Goal: Task Accomplishment & Management: Manage account settings

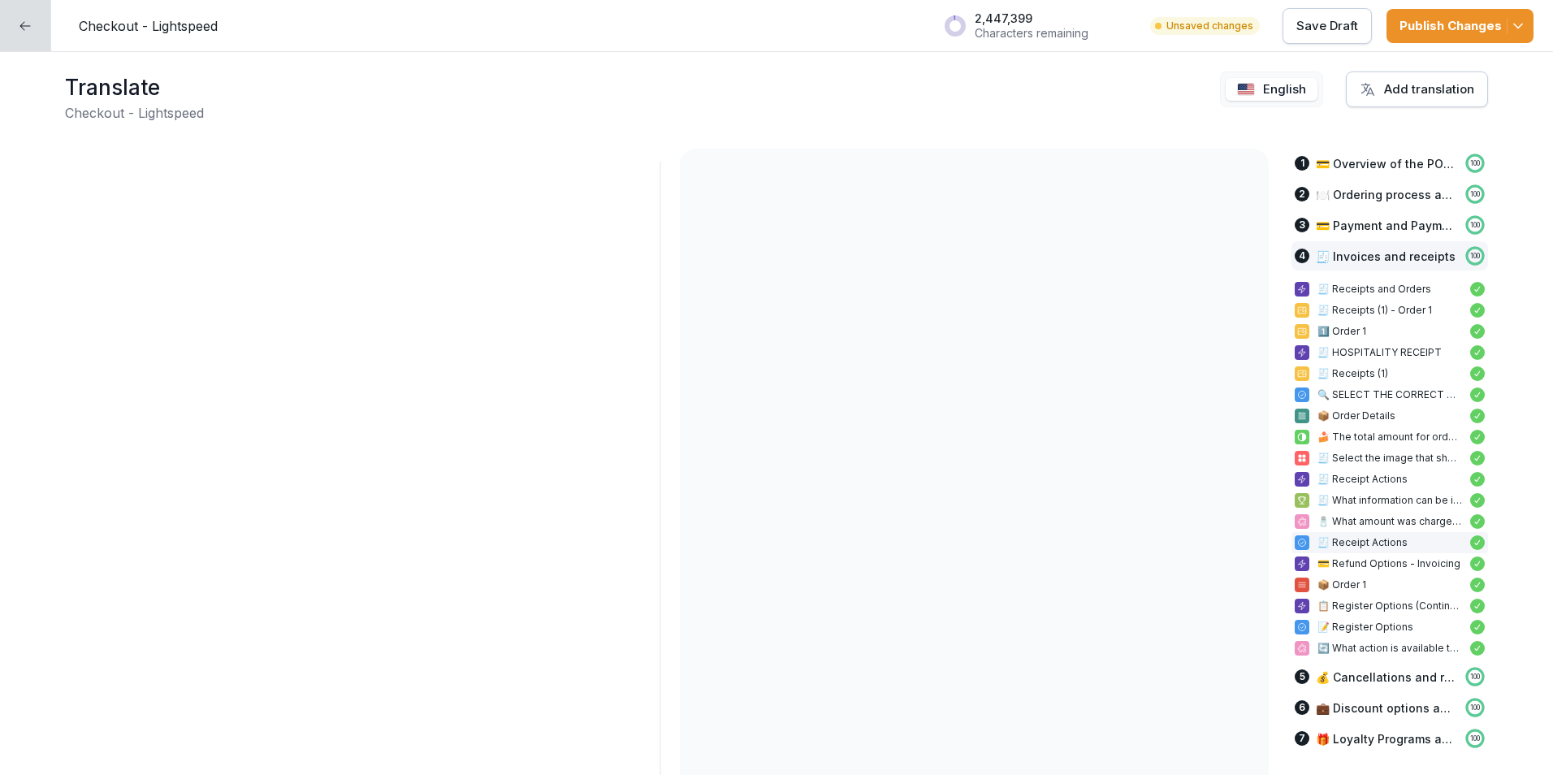
scroll to position [10046, 0]
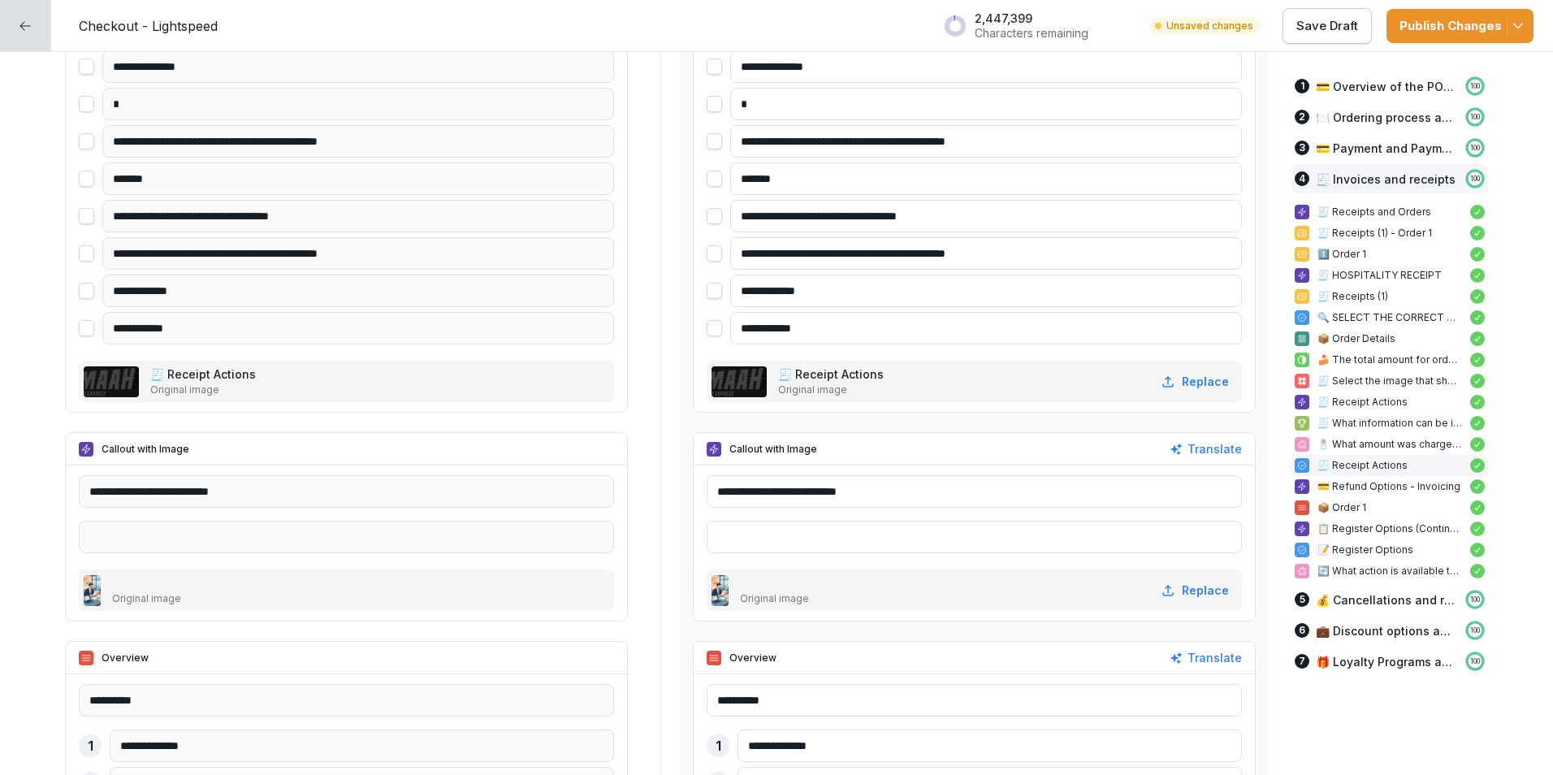
click at [31, 15] on div at bounding box center [25, 25] width 51 height 51
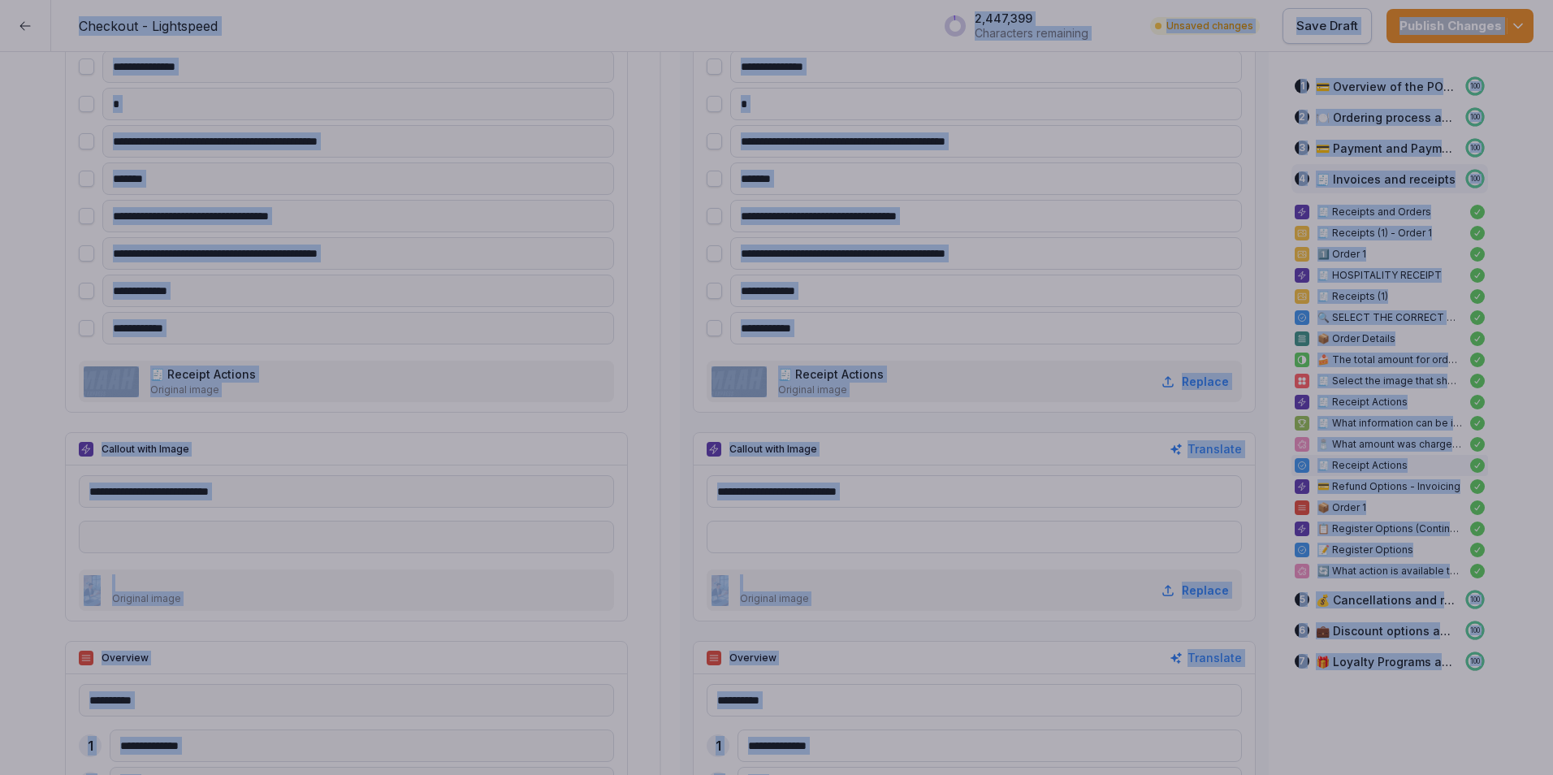
click at [31, 15] on div at bounding box center [776, 387] width 1553 height 775
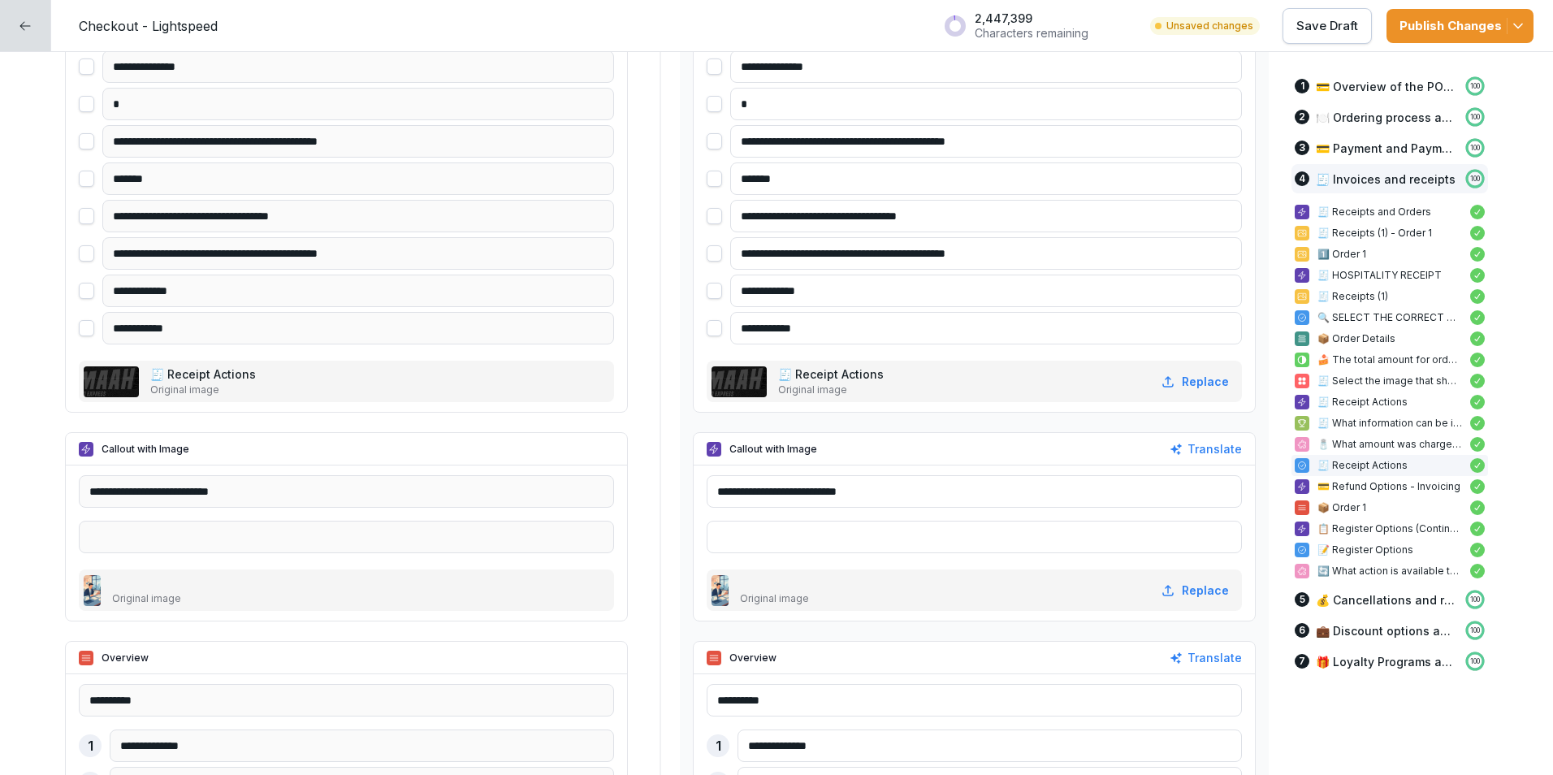
click at [31, 15] on div at bounding box center [25, 25] width 51 height 51
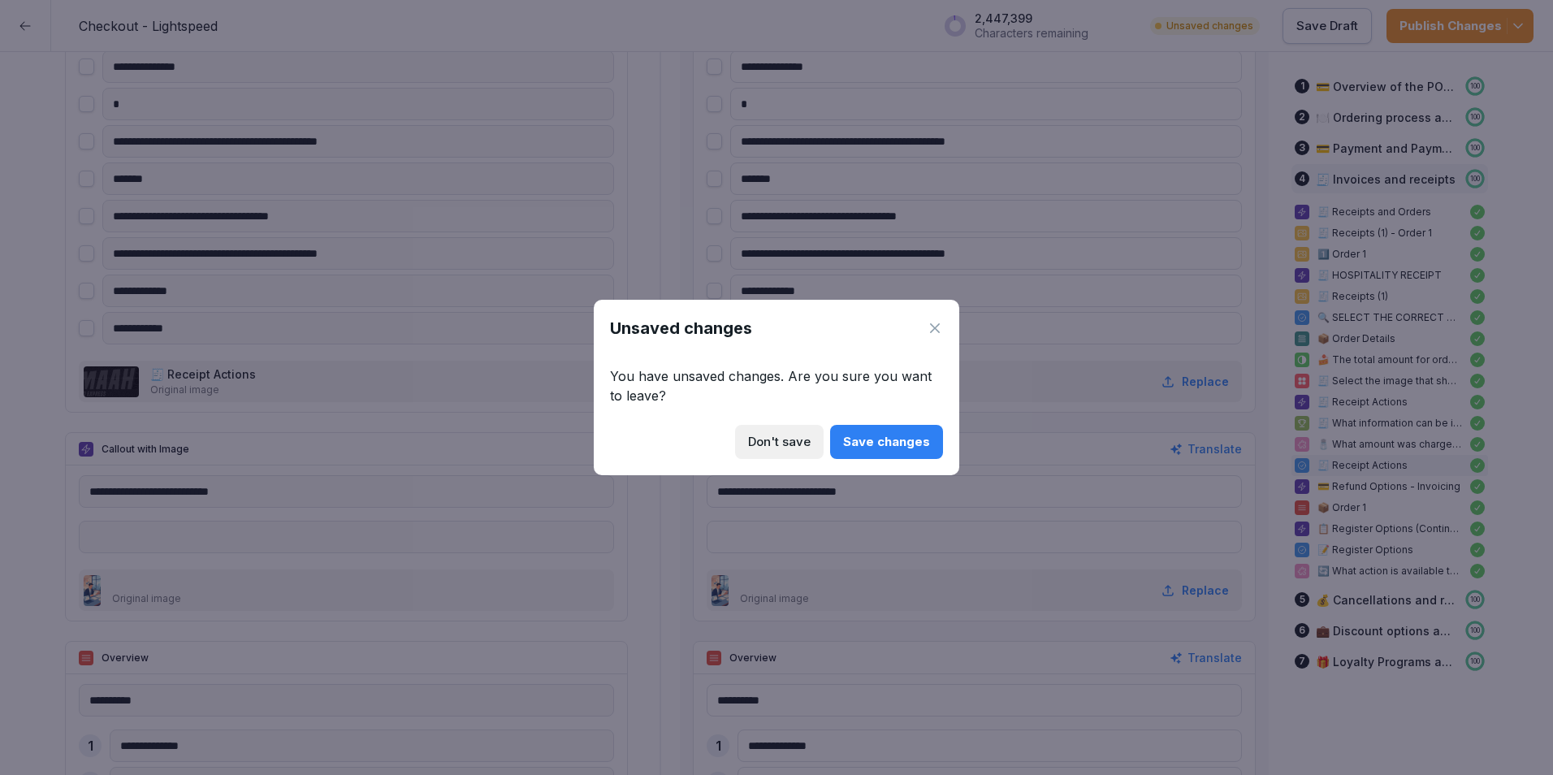
click at [810, 438] on div "Don't save" at bounding box center [779, 442] width 63 height 18
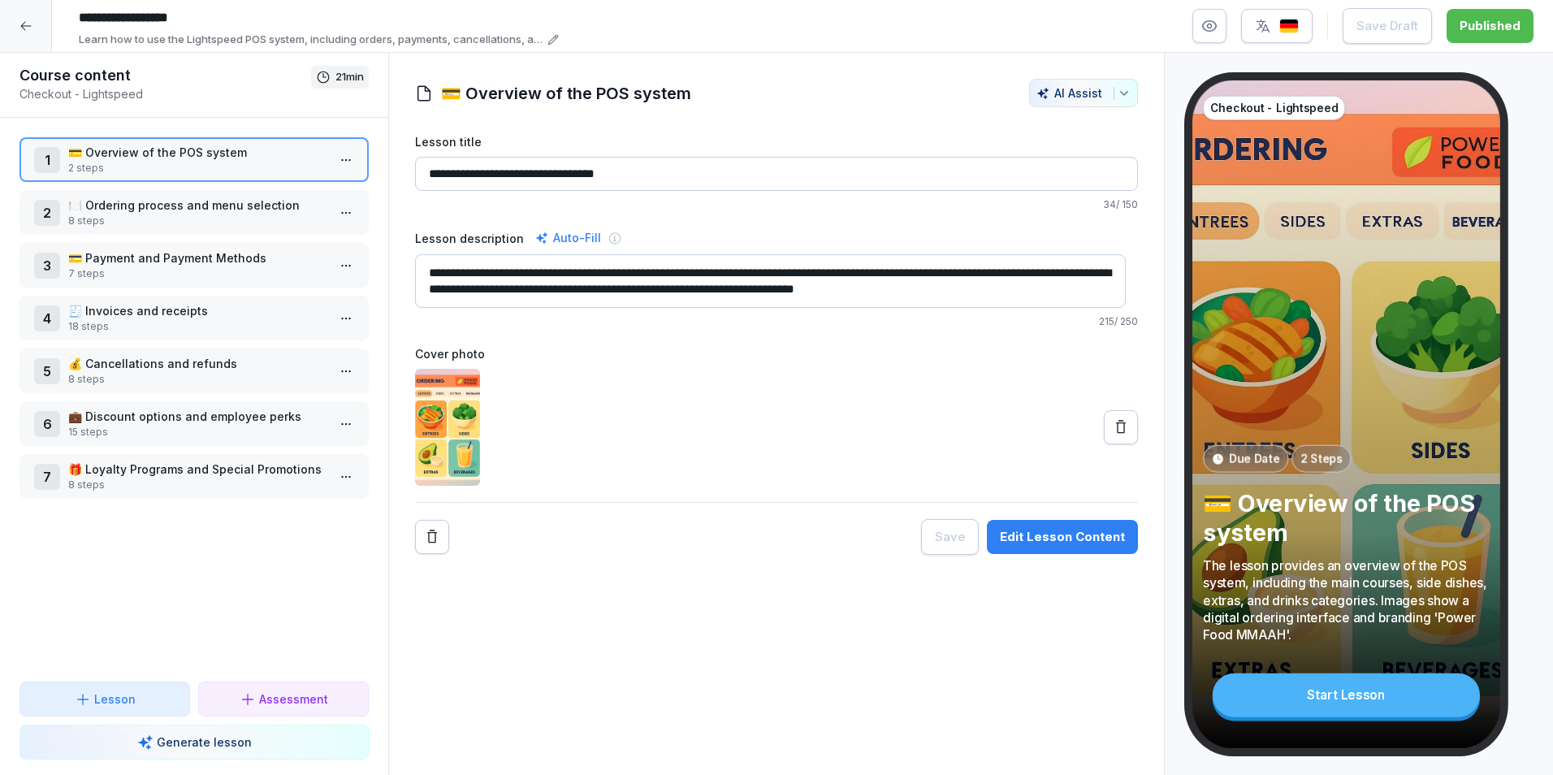
click at [28, 25] on icon at bounding box center [25, 25] width 13 height 13
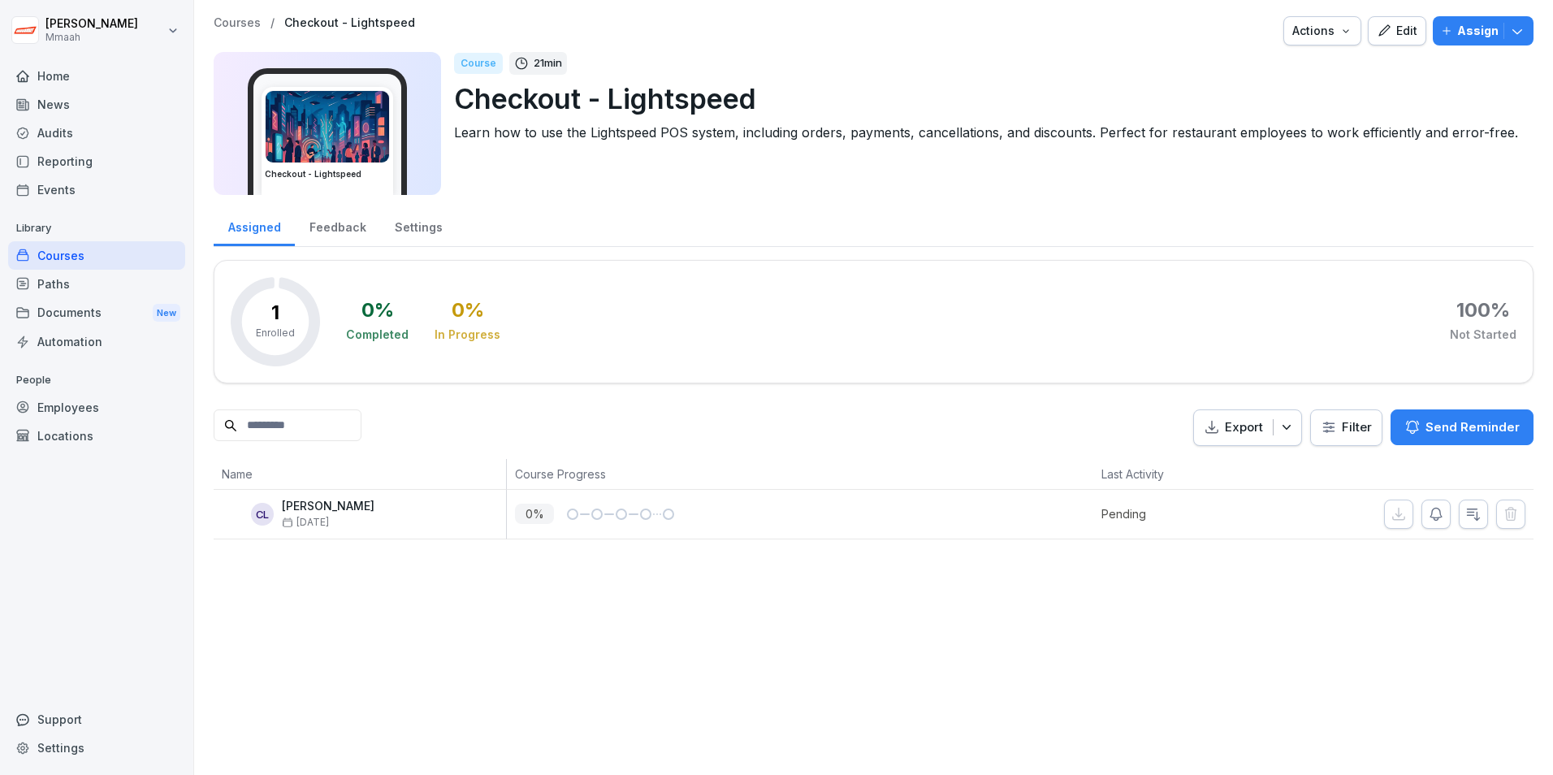
click at [83, 260] on div "Courses" at bounding box center [96, 255] width 177 height 28
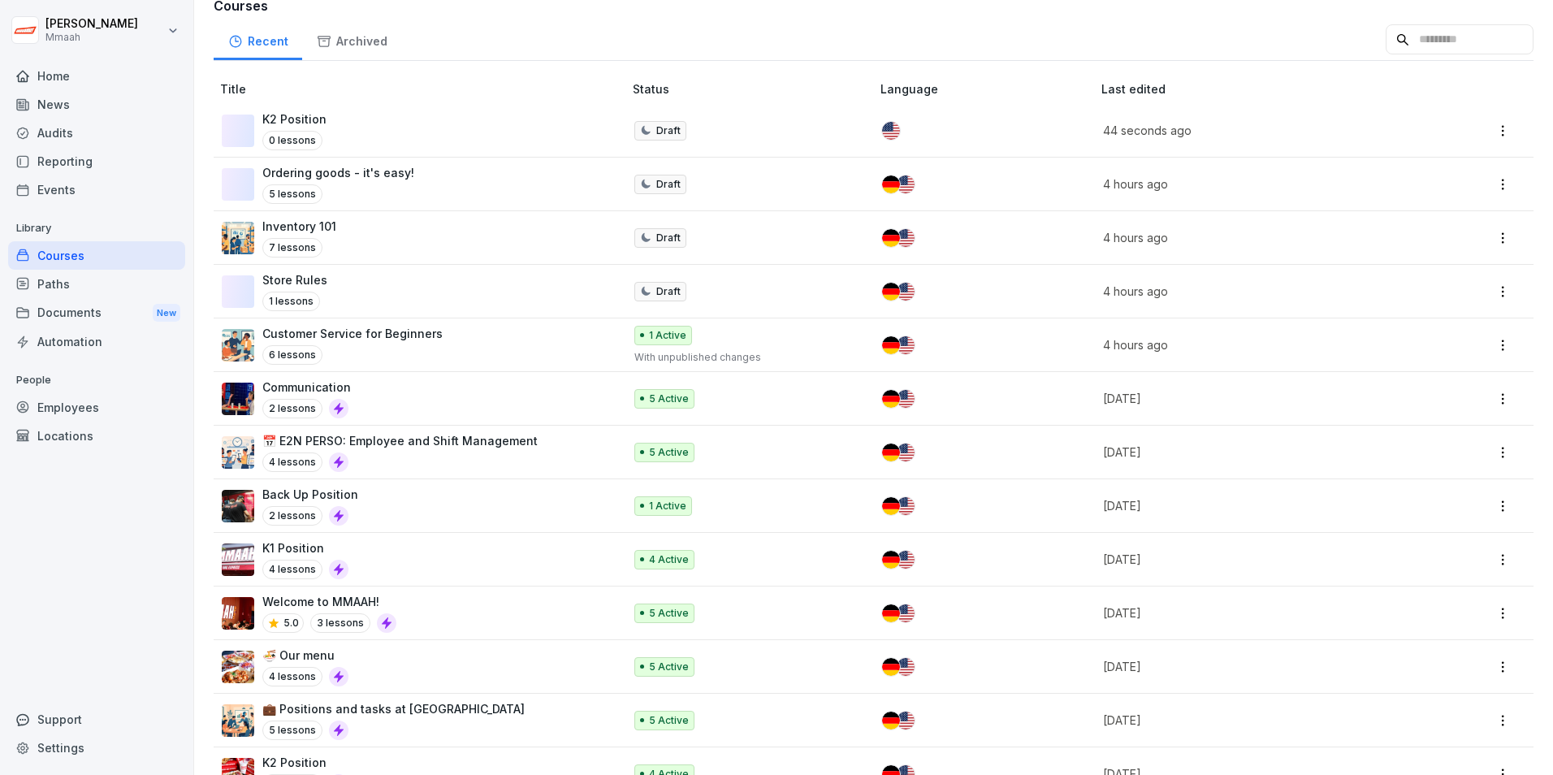
scroll to position [244, 0]
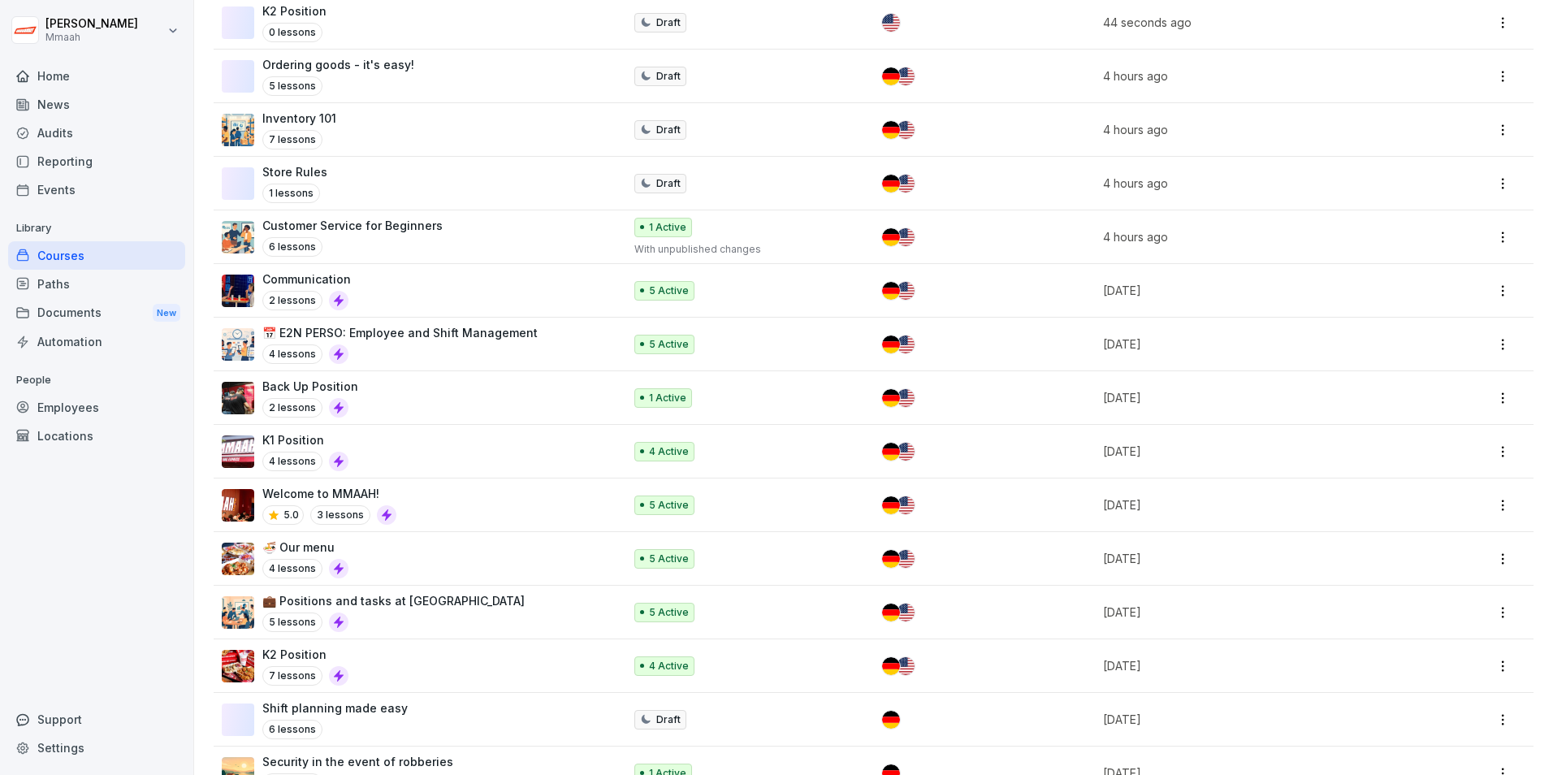
click at [368, 450] on div "K1 Position 4 lessons" at bounding box center [414, 451] width 385 height 40
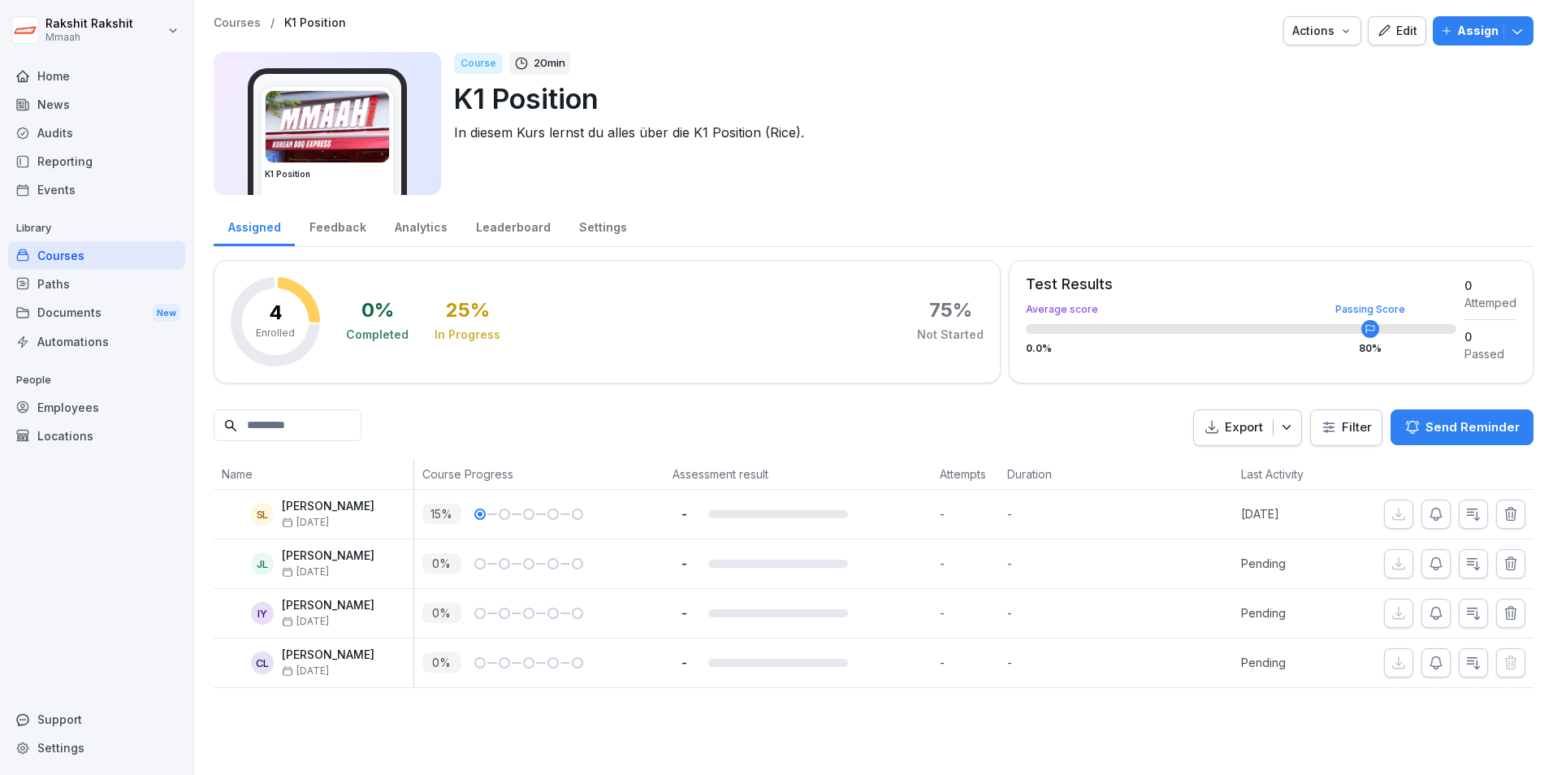
click at [1376, 24] on div "Edit" at bounding box center [1396, 31] width 41 height 18
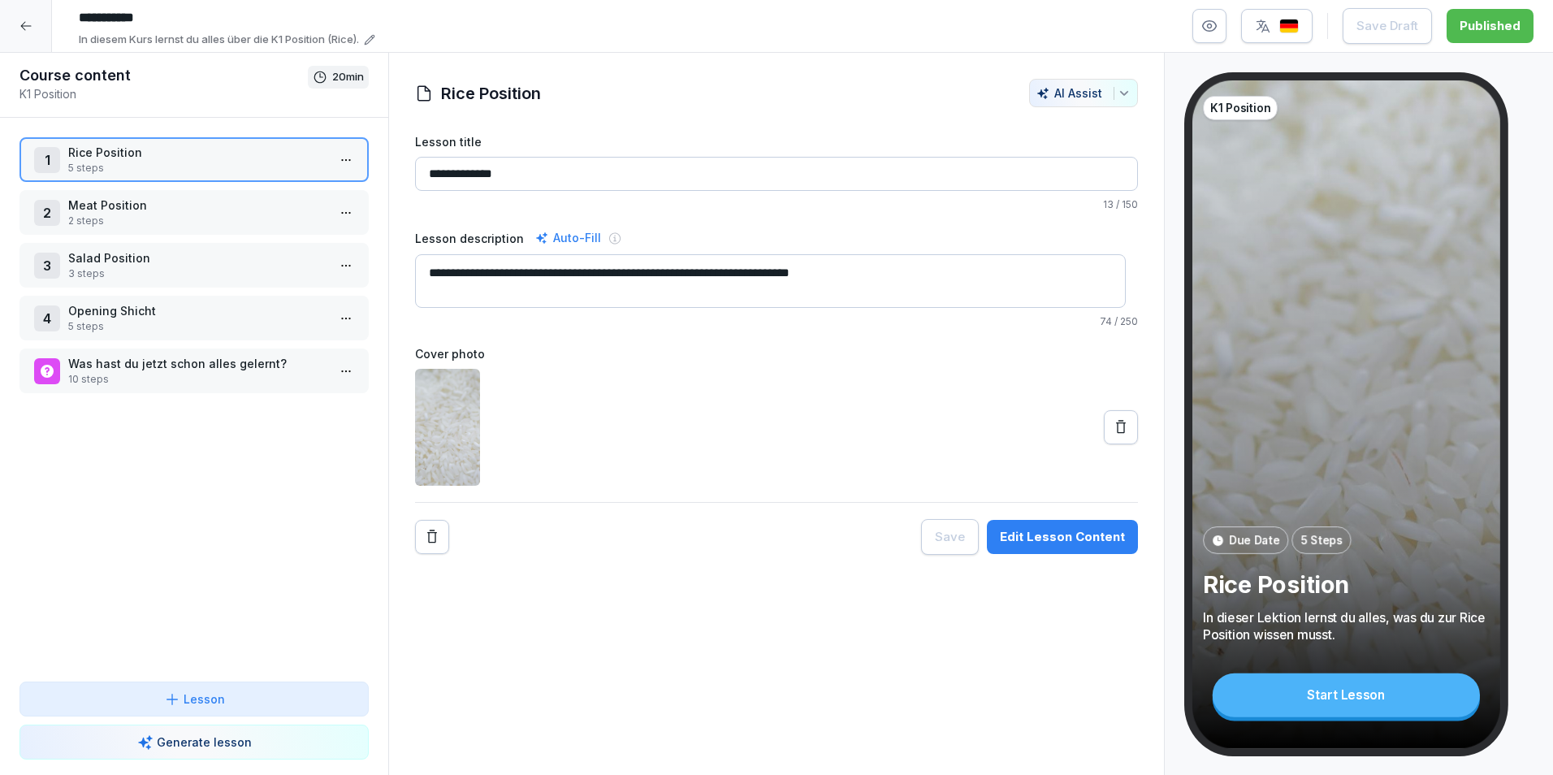
click at [208, 157] on p "Rice Position" at bounding box center [197, 152] width 258 height 17
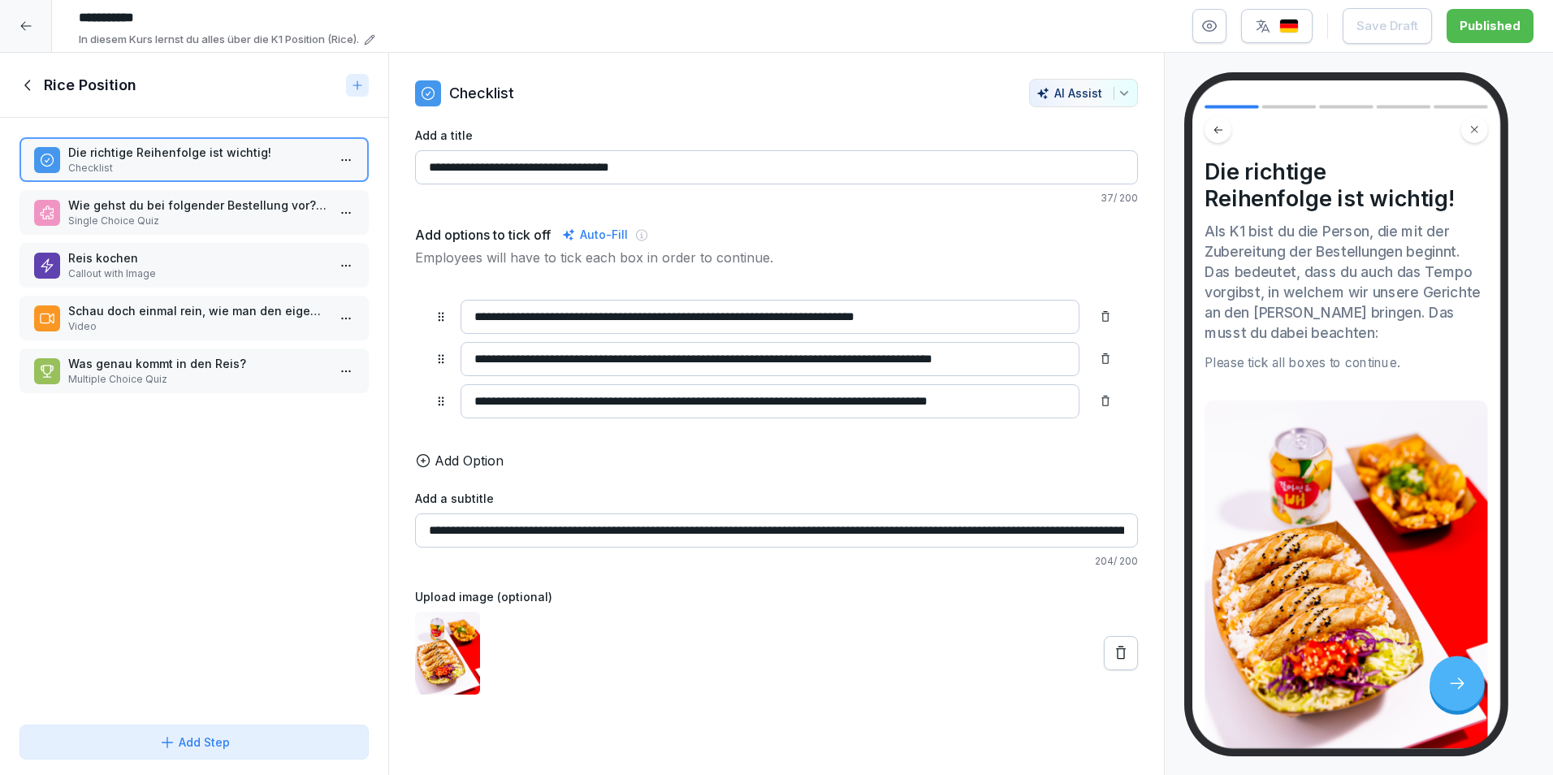
click at [95, 327] on p "Video" at bounding box center [197, 326] width 258 height 15
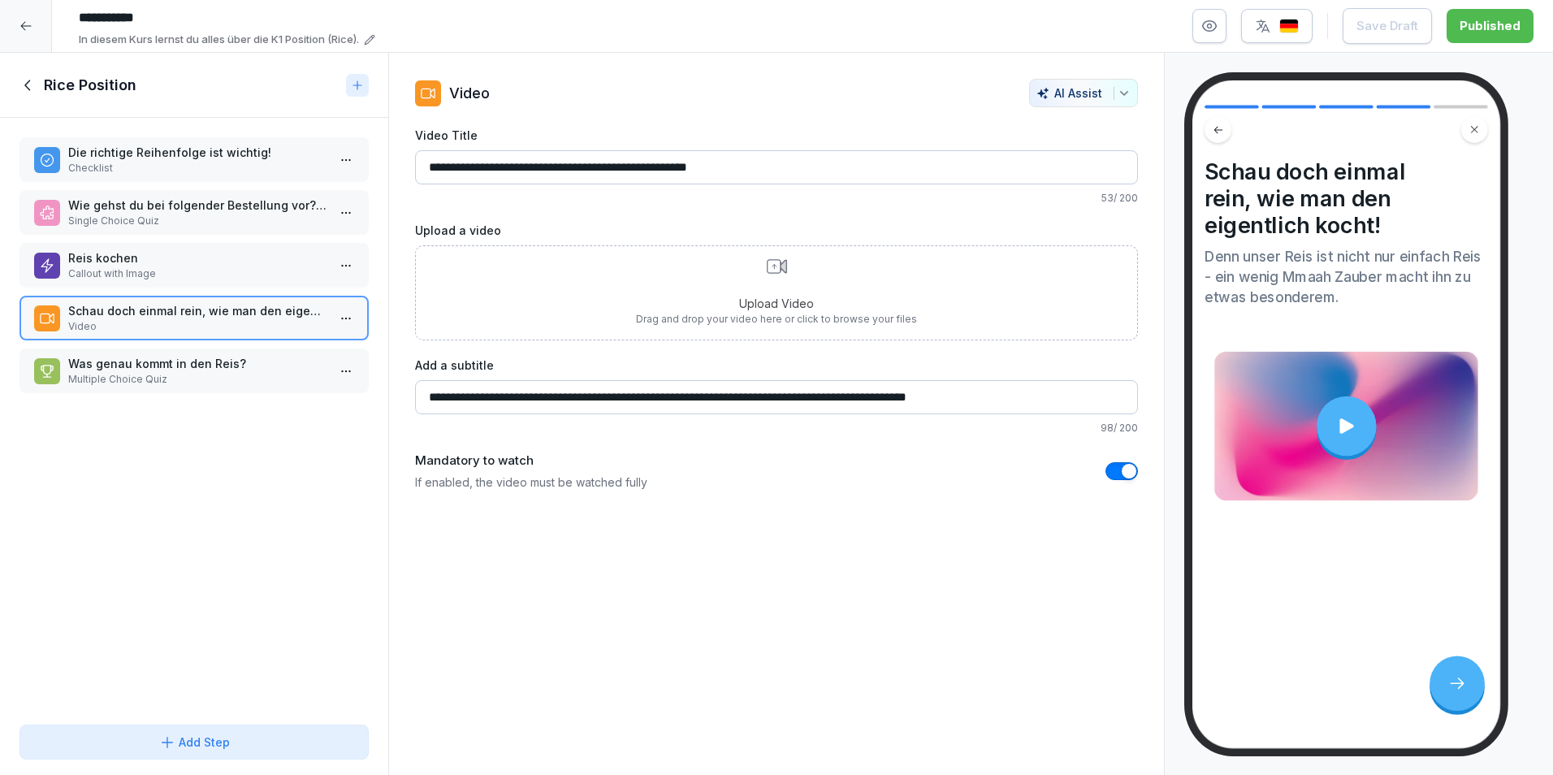
click at [1363, 425] on div at bounding box center [1345, 425] width 59 height 59
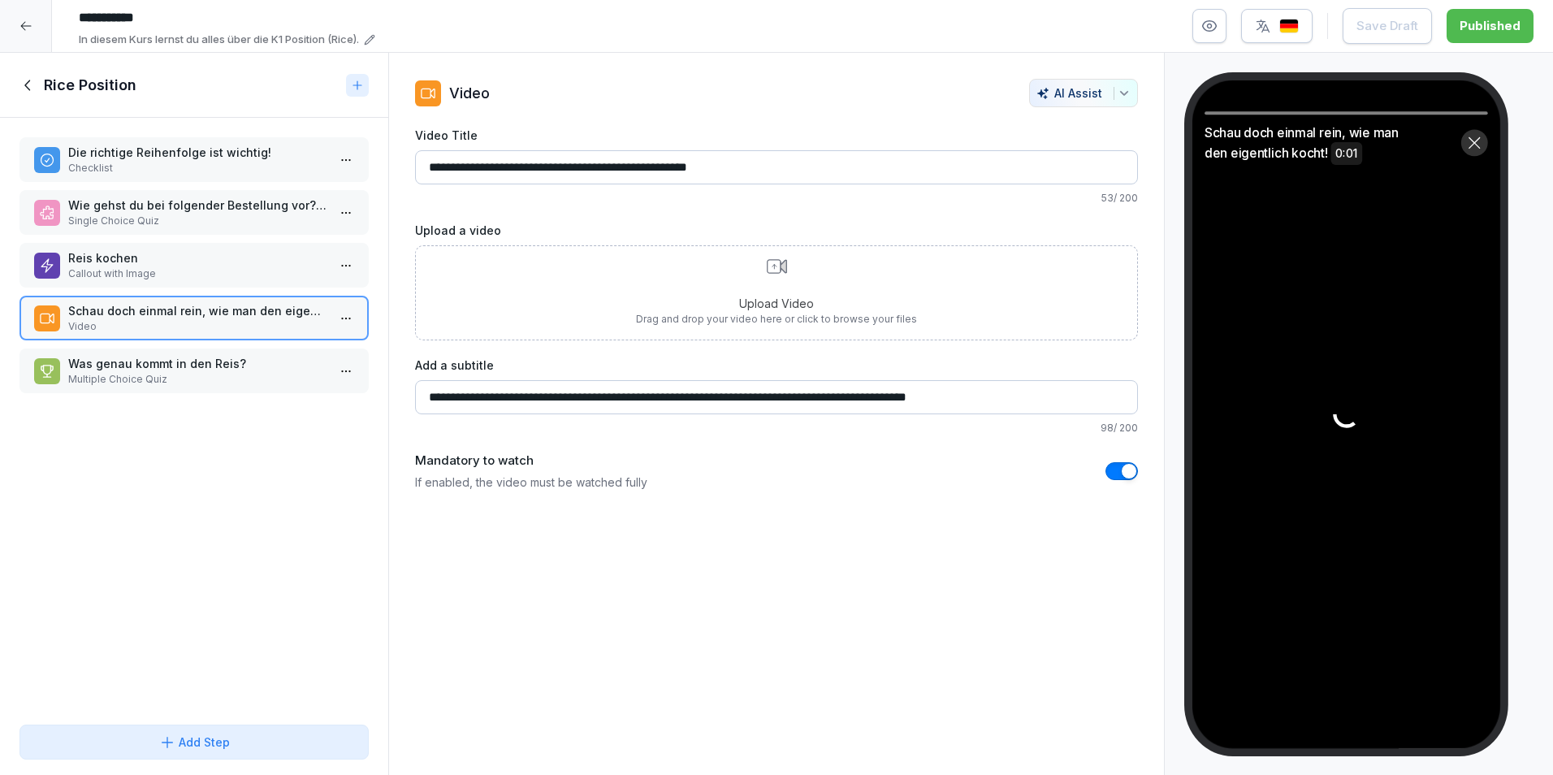
click at [1473, 145] on icon at bounding box center [1474, 142] width 15 height 15
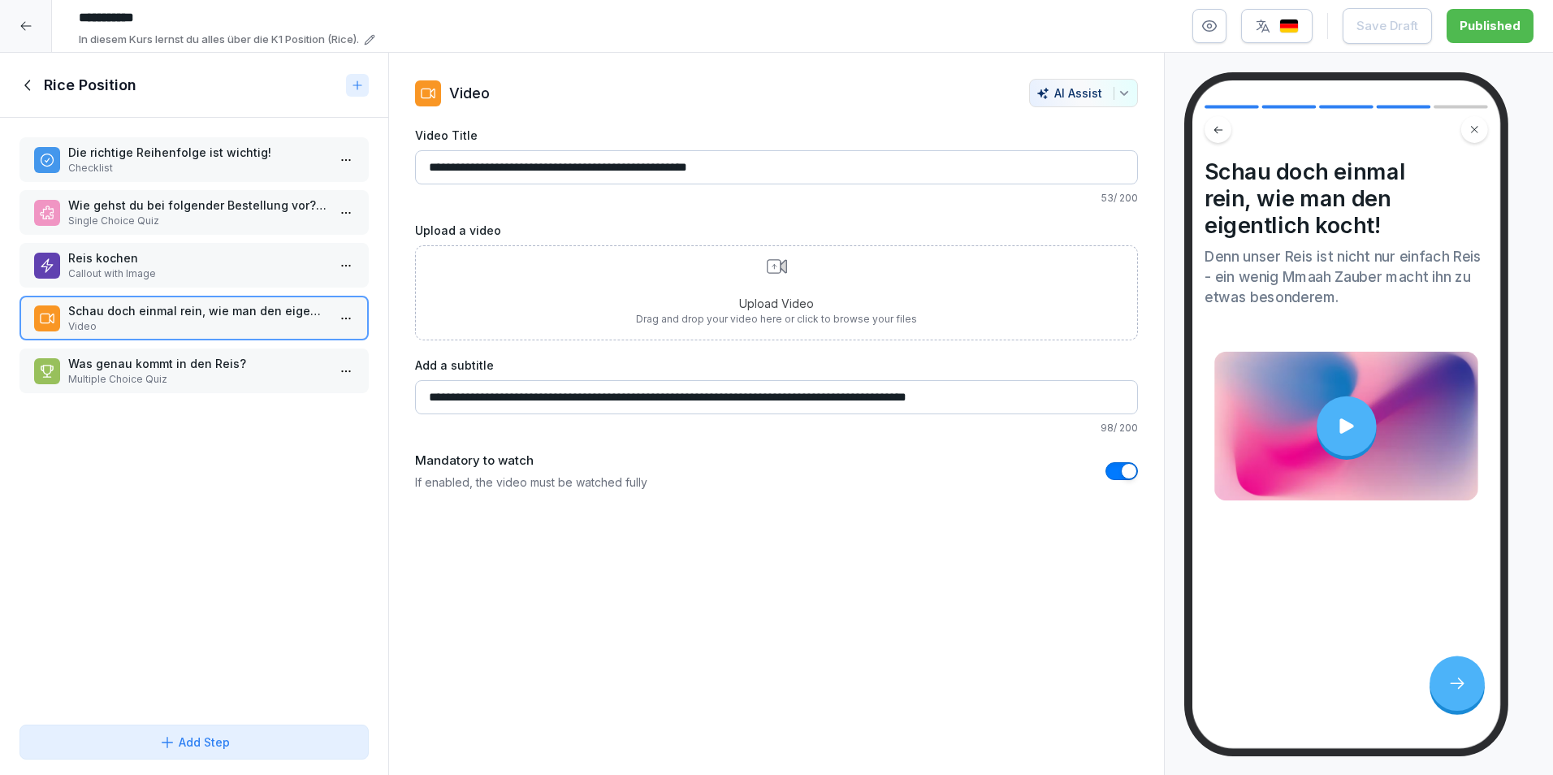
click at [25, 88] on icon at bounding box center [28, 85] width 18 height 18
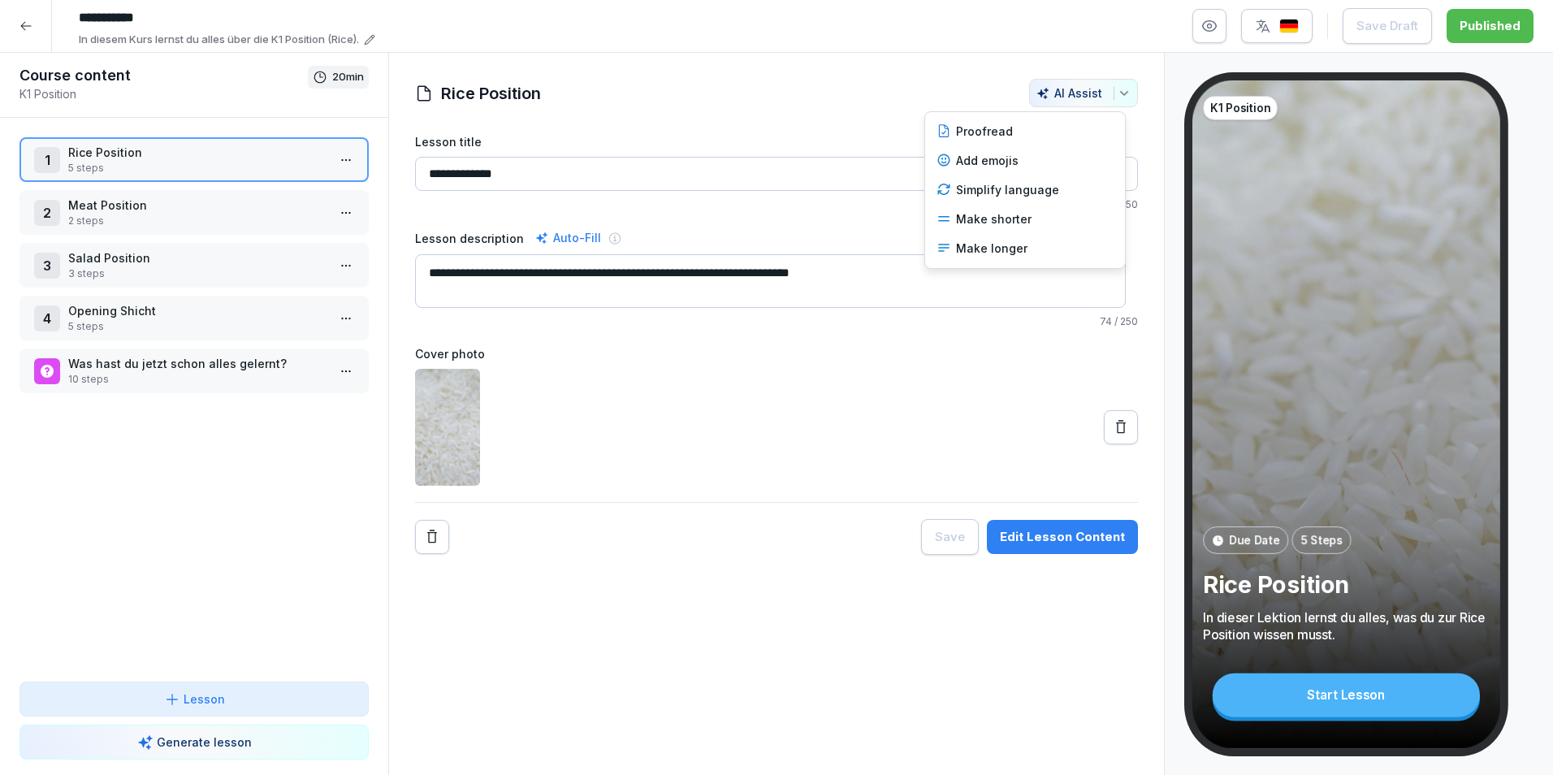
click at [1056, 98] on div "AI Assist" at bounding box center [1083, 93] width 94 height 14
click at [937, 87] on html "**********" at bounding box center [776, 387] width 1553 height 775
click at [1293, 24] on img "button" at bounding box center [1288, 26] width 19 height 15
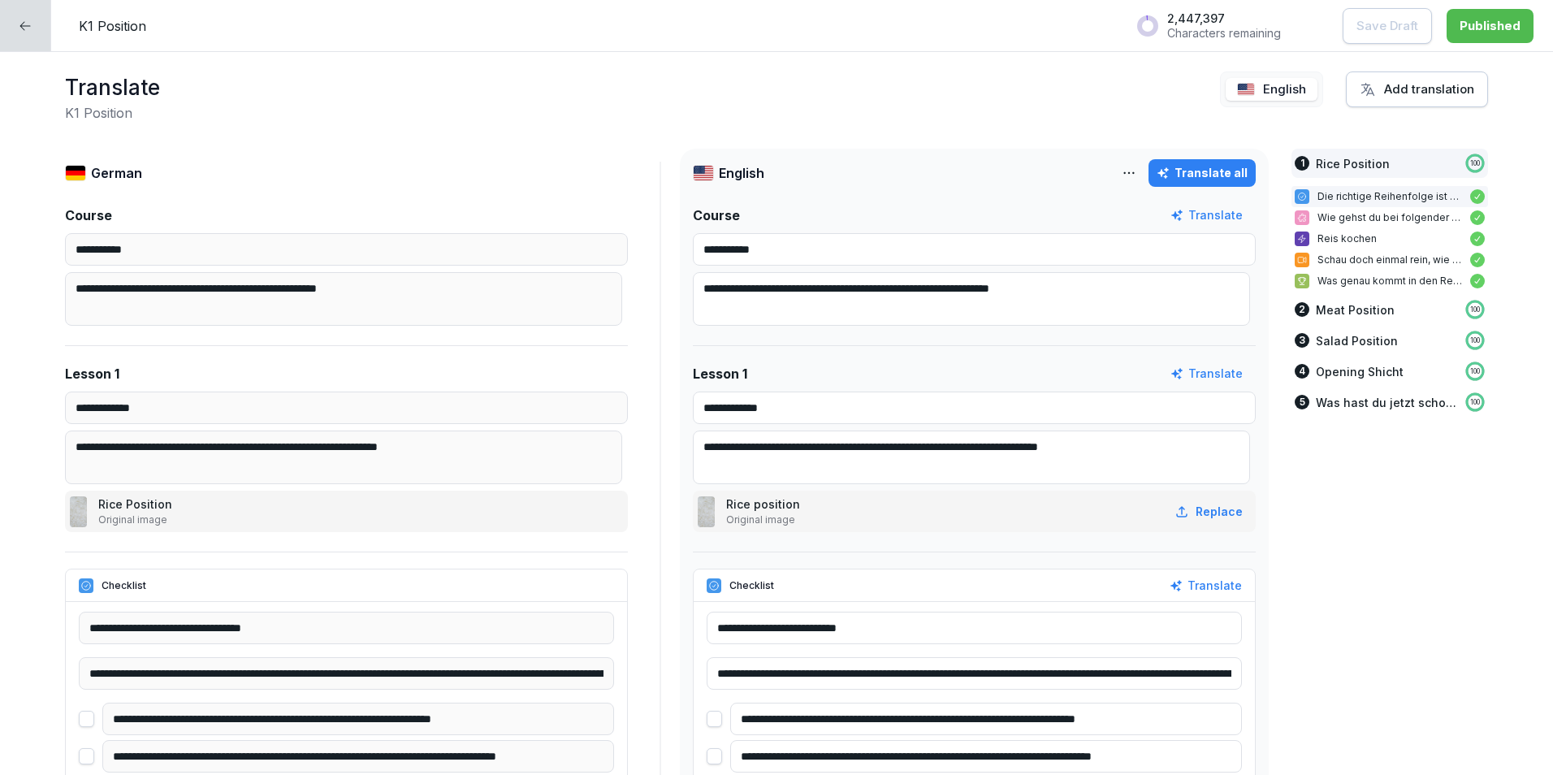
click at [24, 32] on div at bounding box center [25, 25] width 51 height 51
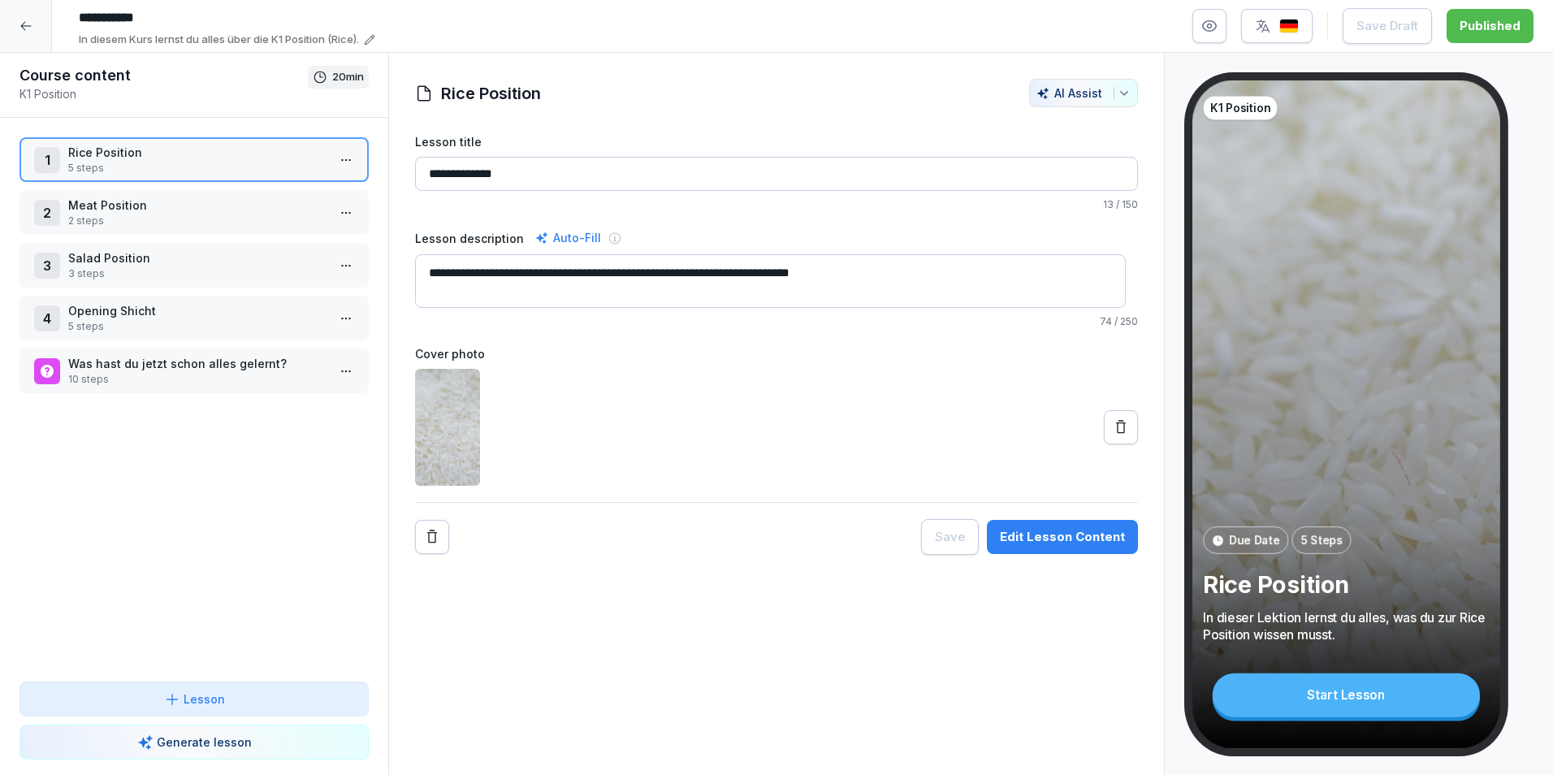
click at [24, 31] on icon at bounding box center [25, 25] width 13 height 13
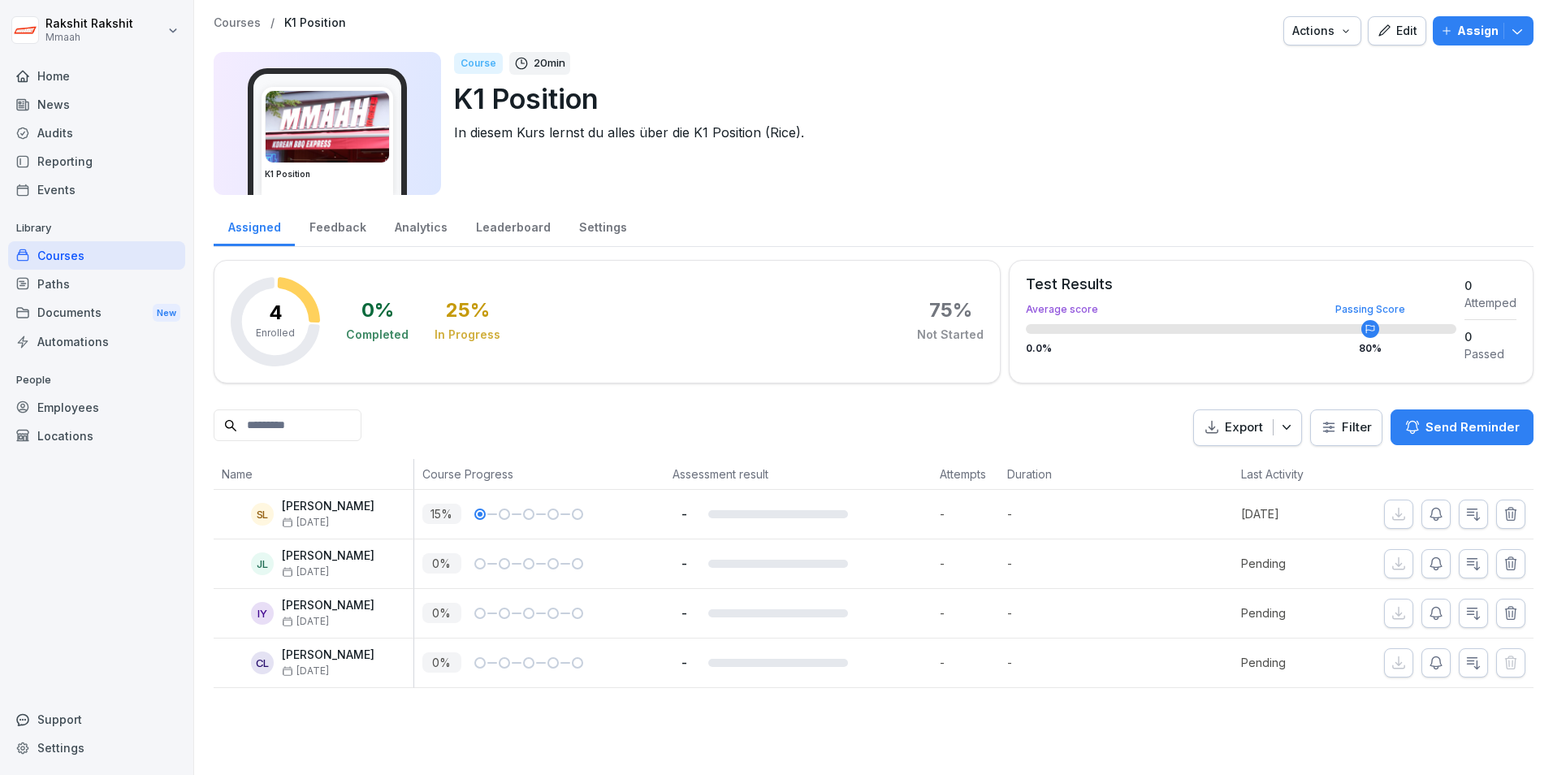
click at [72, 245] on div "Courses" at bounding box center [96, 255] width 177 height 28
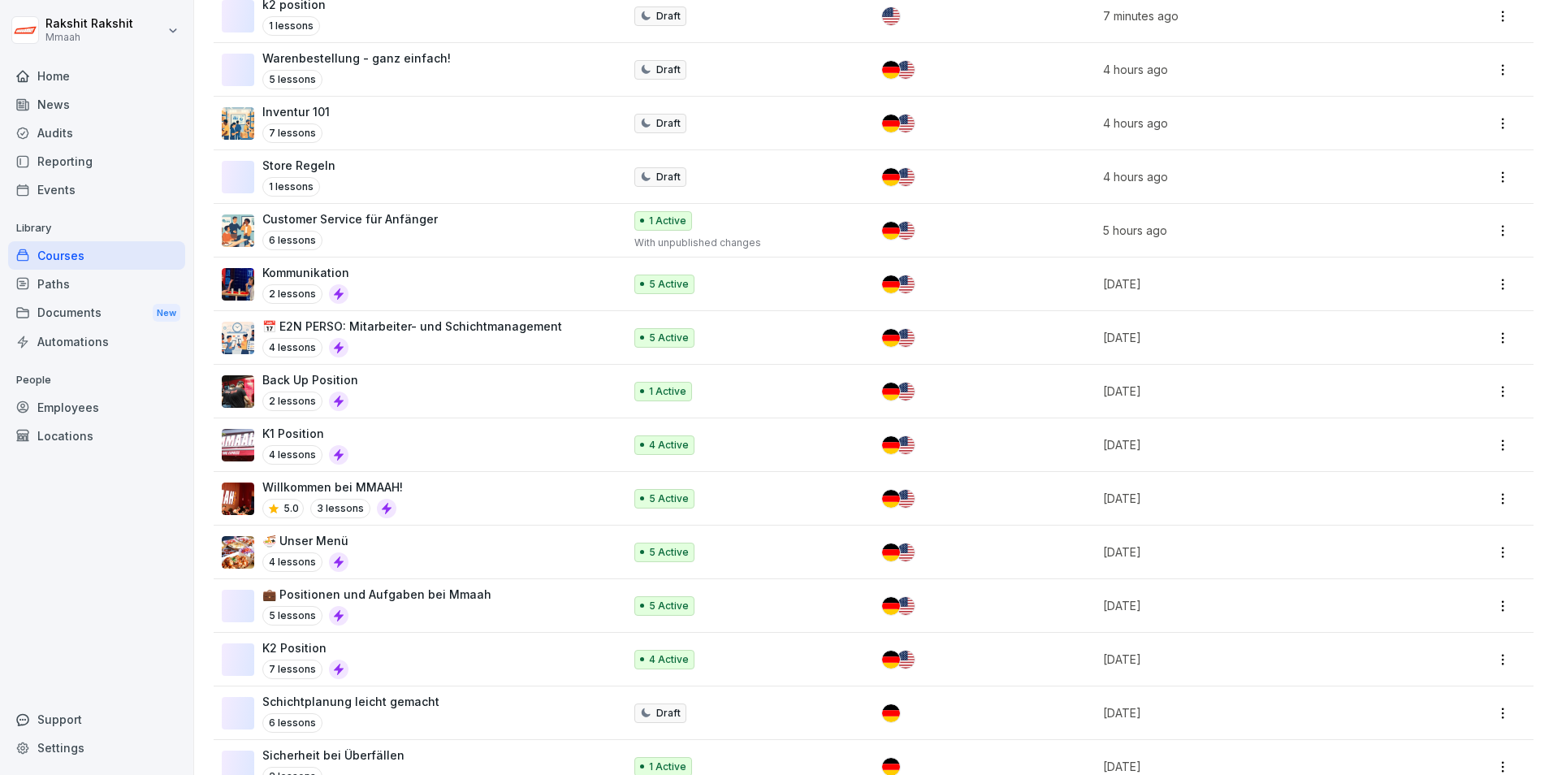
scroll to position [325, 0]
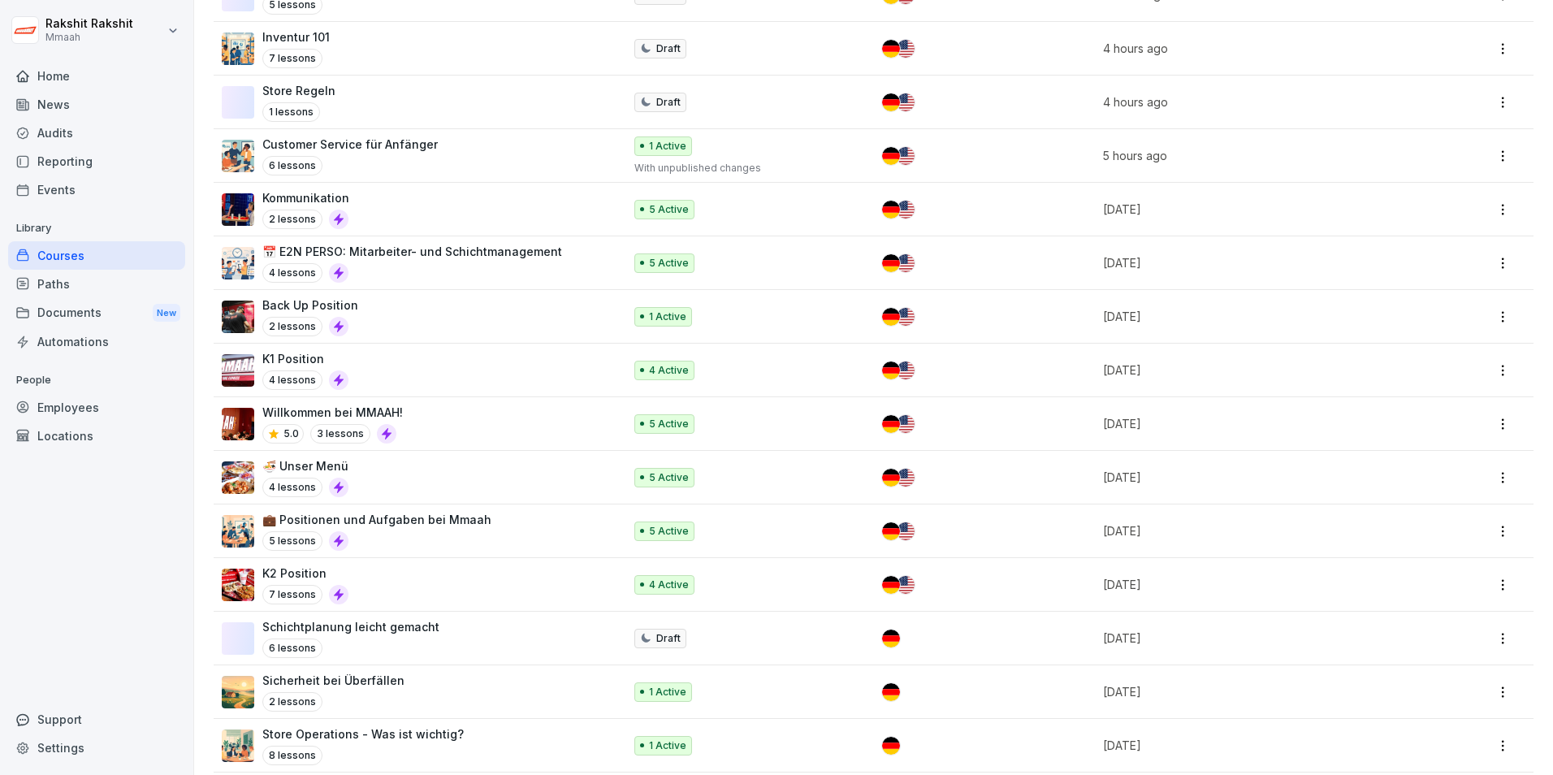
click at [394, 588] on div "K2 Position 7 lessons" at bounding box center [414, 584] width 385 height 40
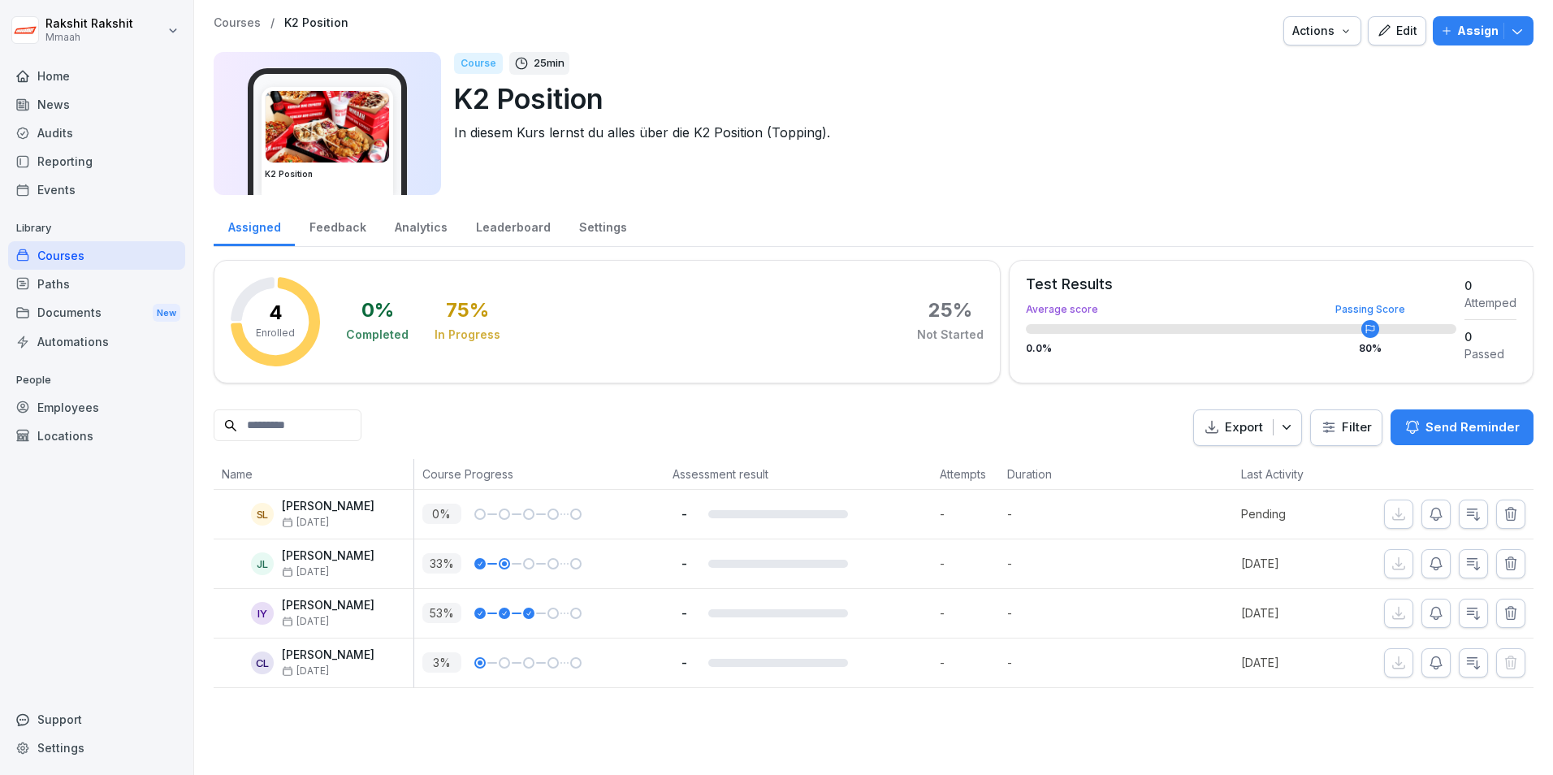
click at [1386, 41] on button "Edit" at bounding box center [1396, 30] width 58 height 29
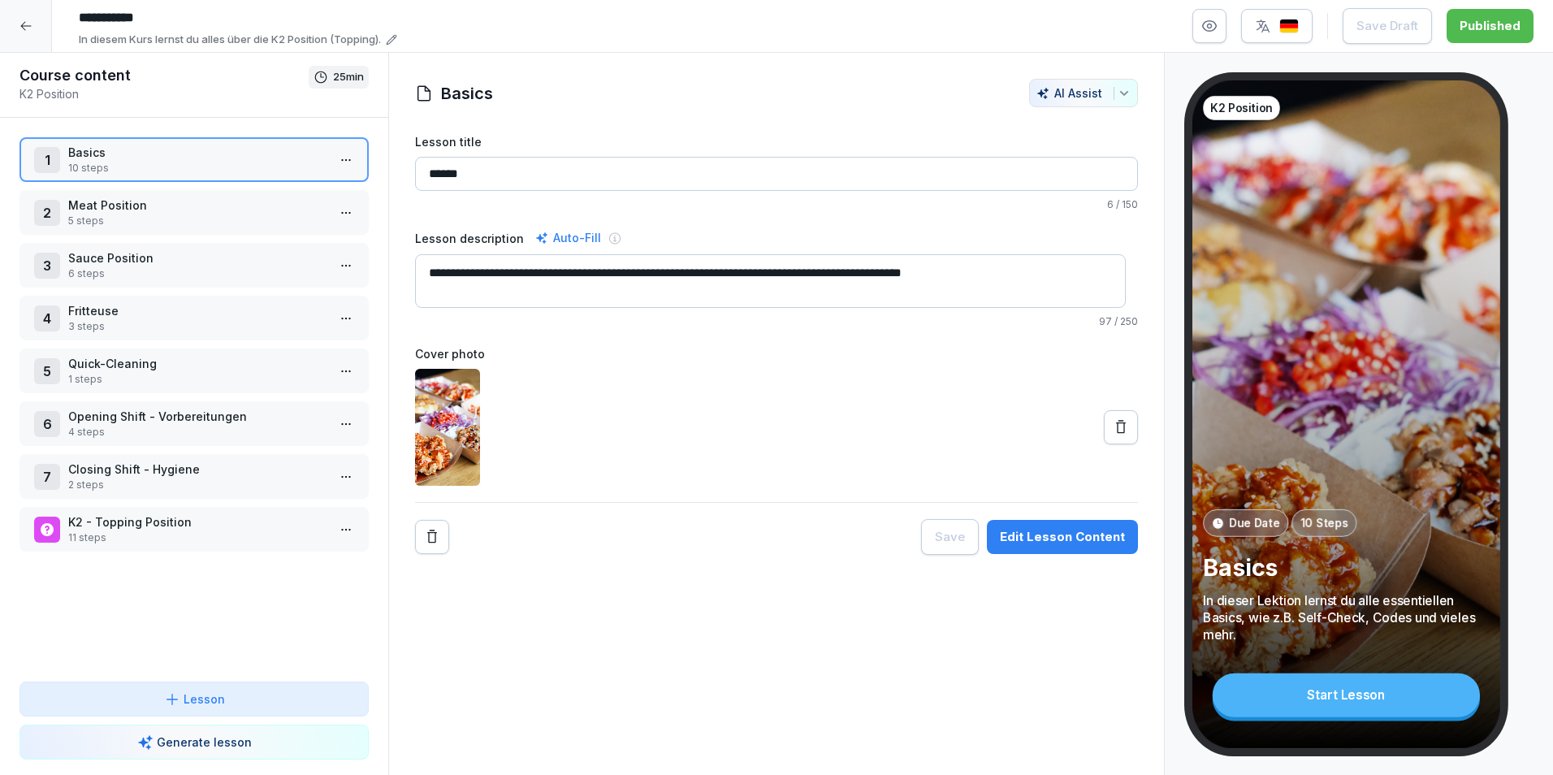
click at [200, 542] on p "11 steps" at bounding box center [197, 537] width 258 height 15
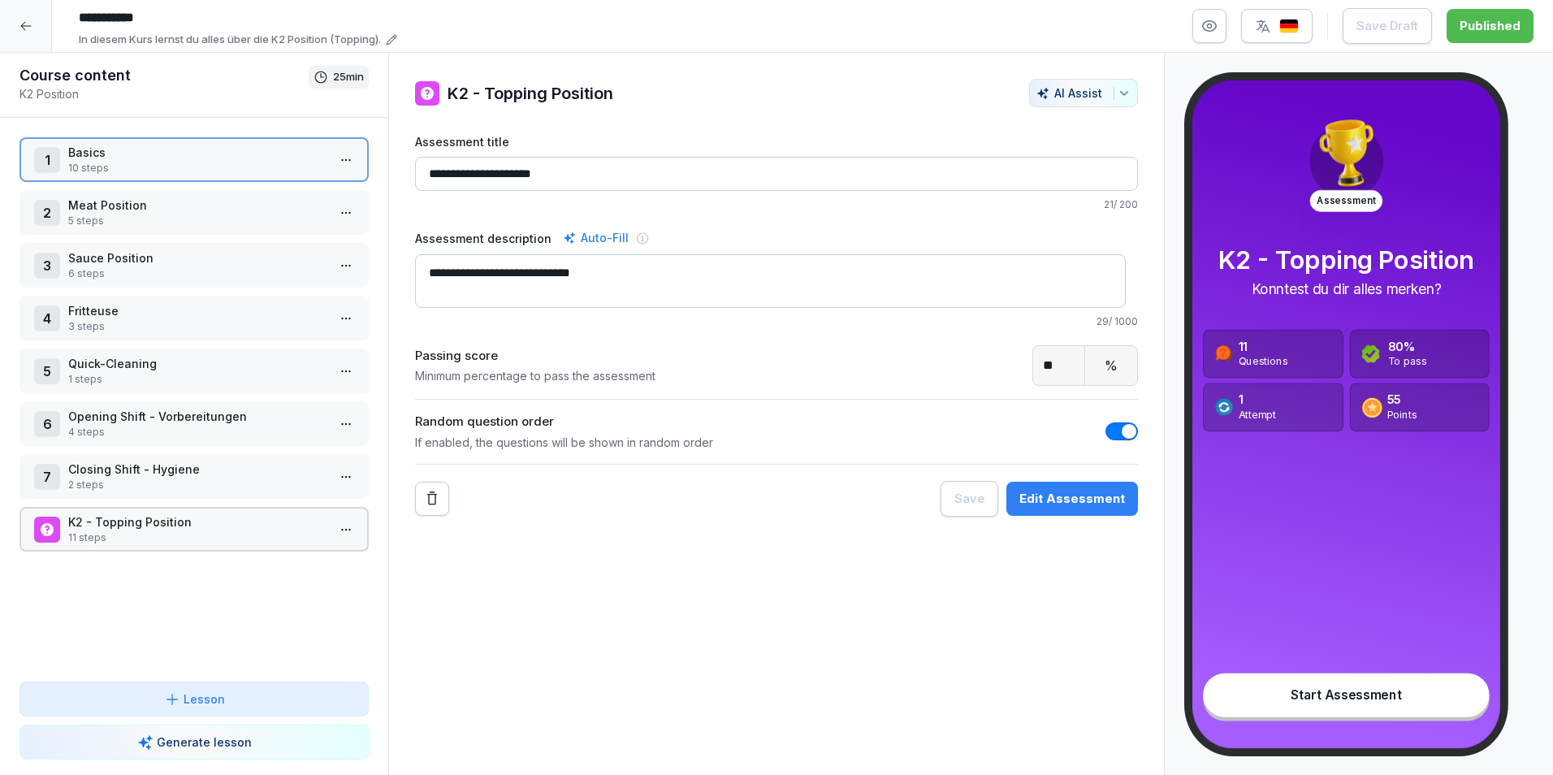
click at [200, 542] on p "11 steps" at bounding box center [197, 537] width 258 height 15
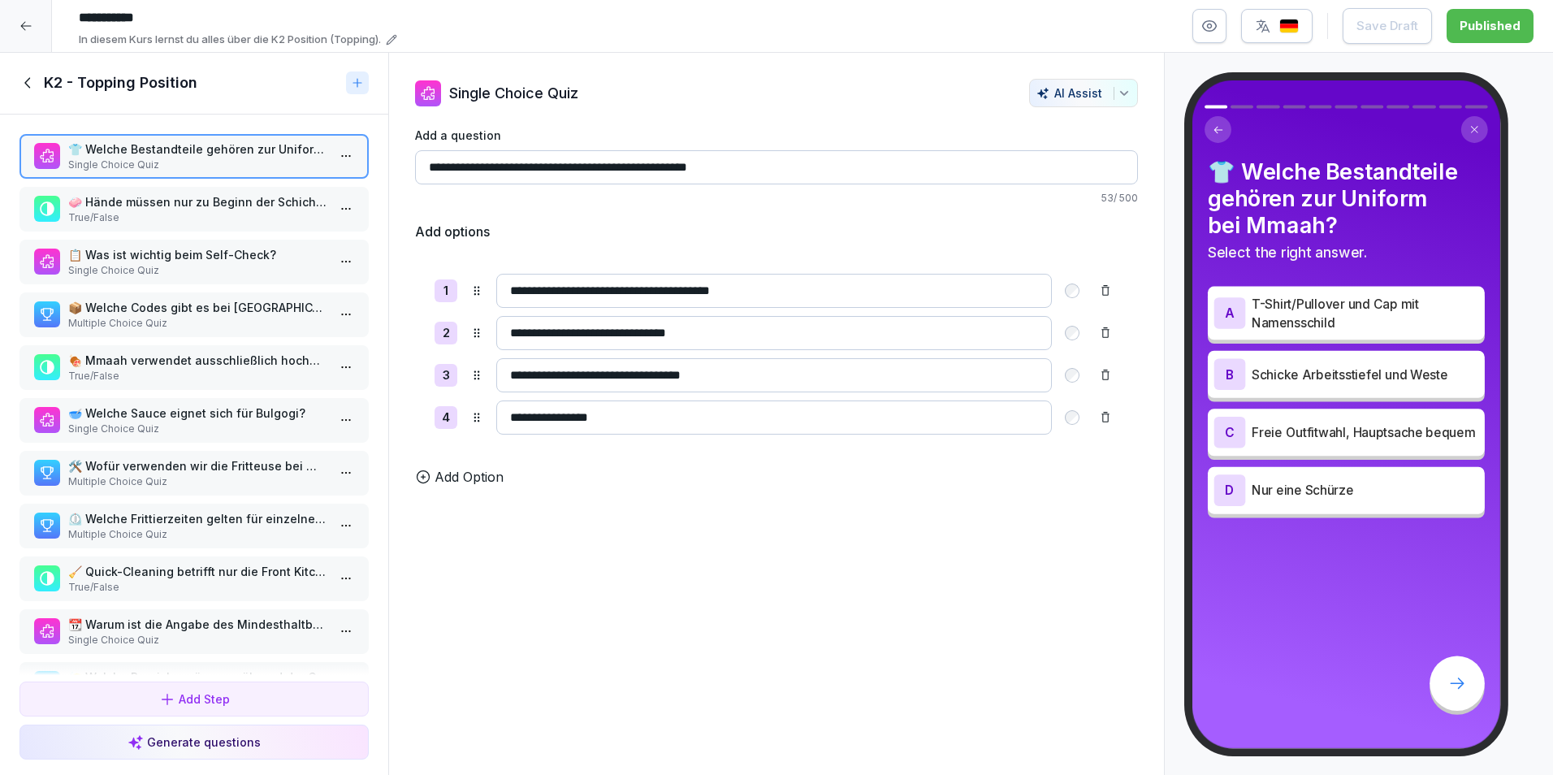
click at [24, 80] on icon at bounding box center [28, 83] width 18 height 18
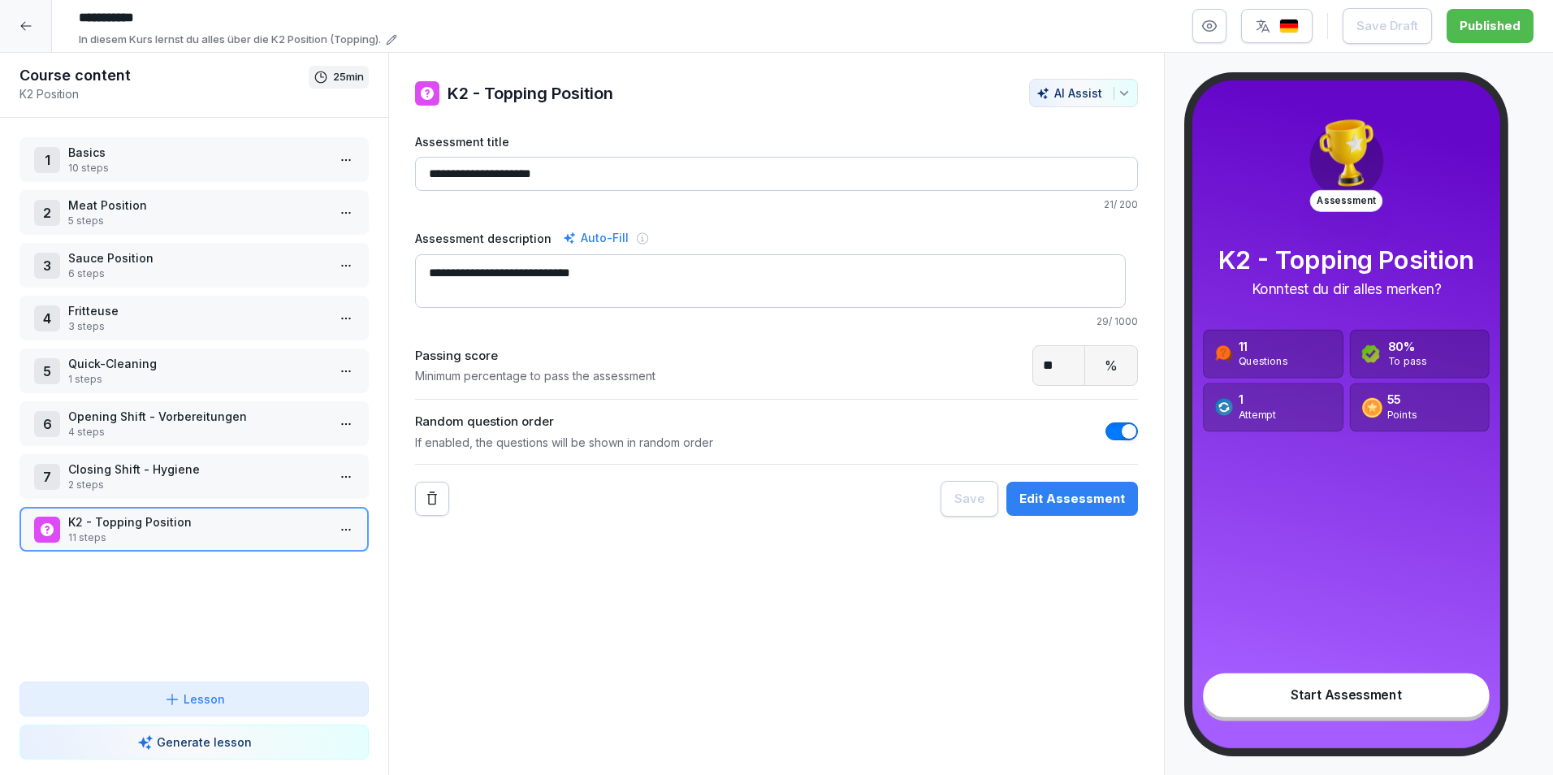
click at [124, 210] on p "Meat Position" at bounding box center [197, 205] width 258 height 17
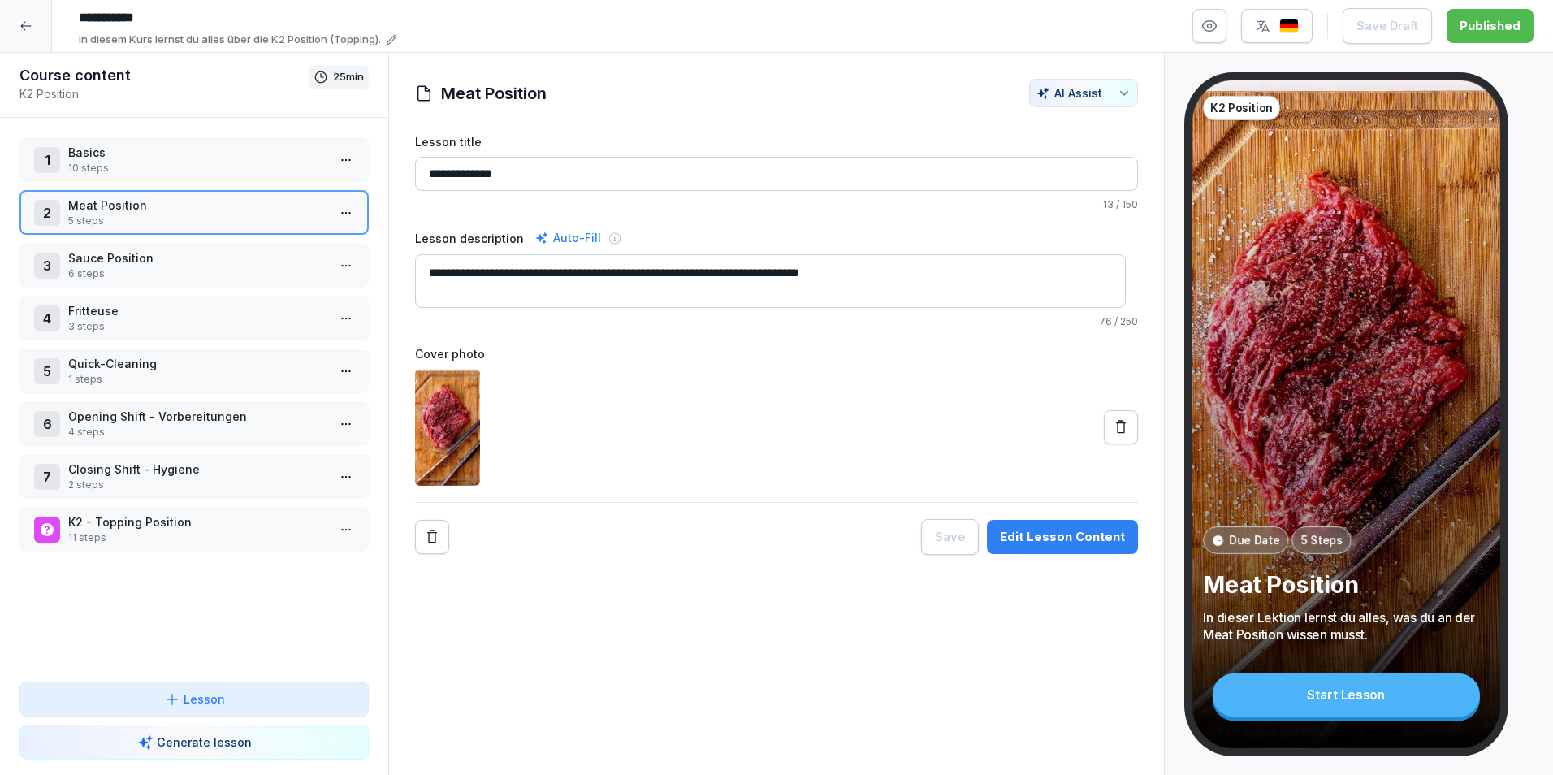
click at [125, 210] on p "Meat Position" at bounding box center [197, 205] width 258 height 17
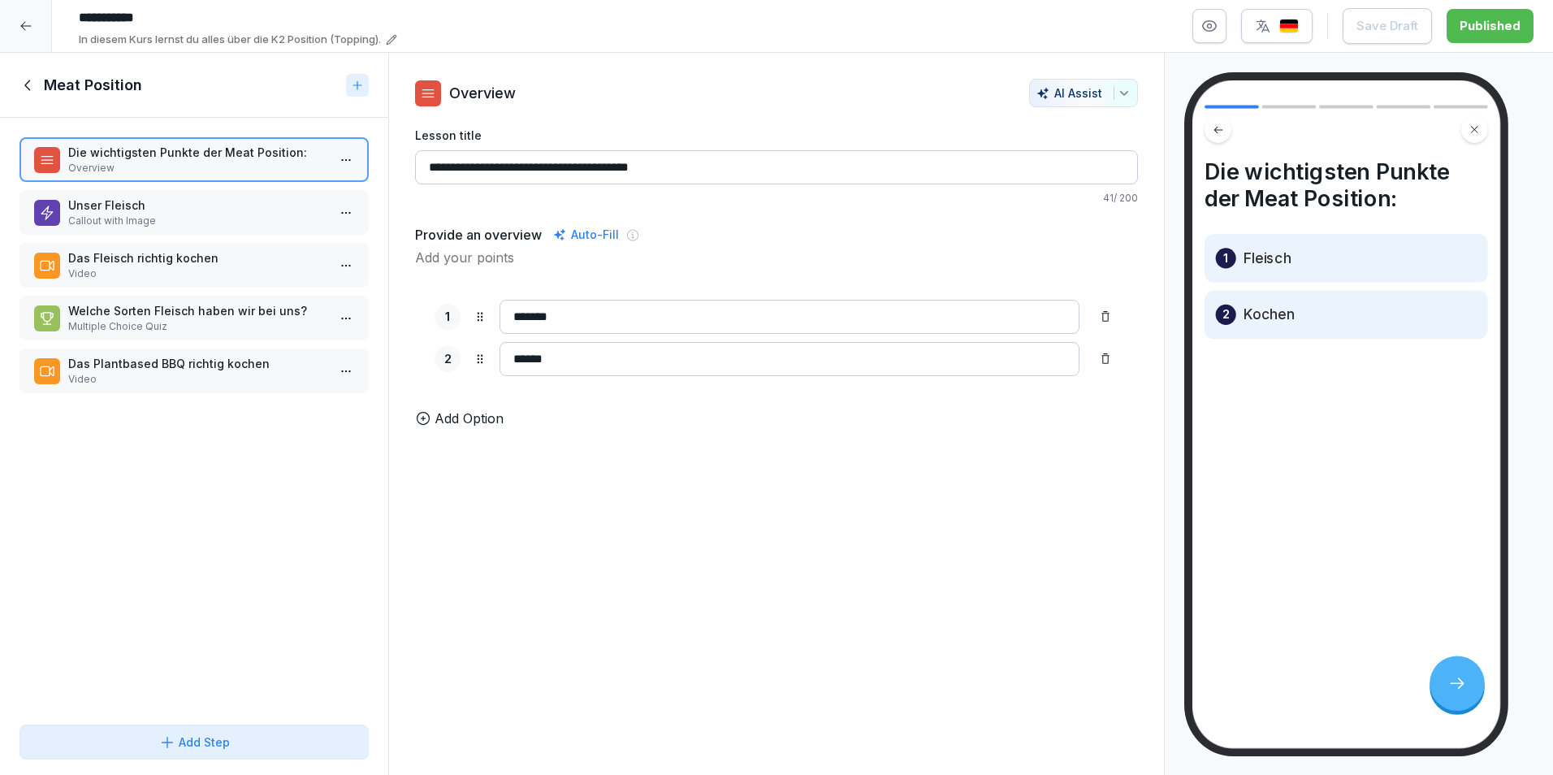
click at [170, 173] on p "Overview" at bounding box center [197, 168] width 258 height 15
click at [1290, 31] on img "button" at bounding box center [1288, 26] width 19 height 15
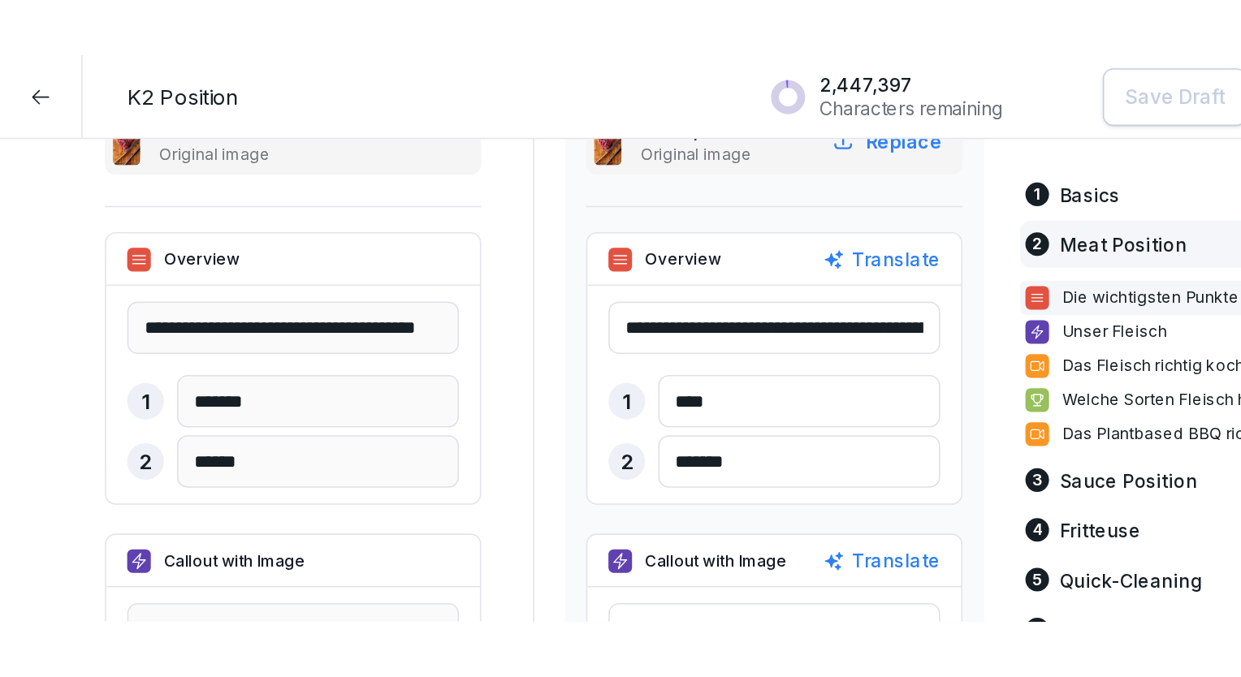
scroll to position [3321, 0]
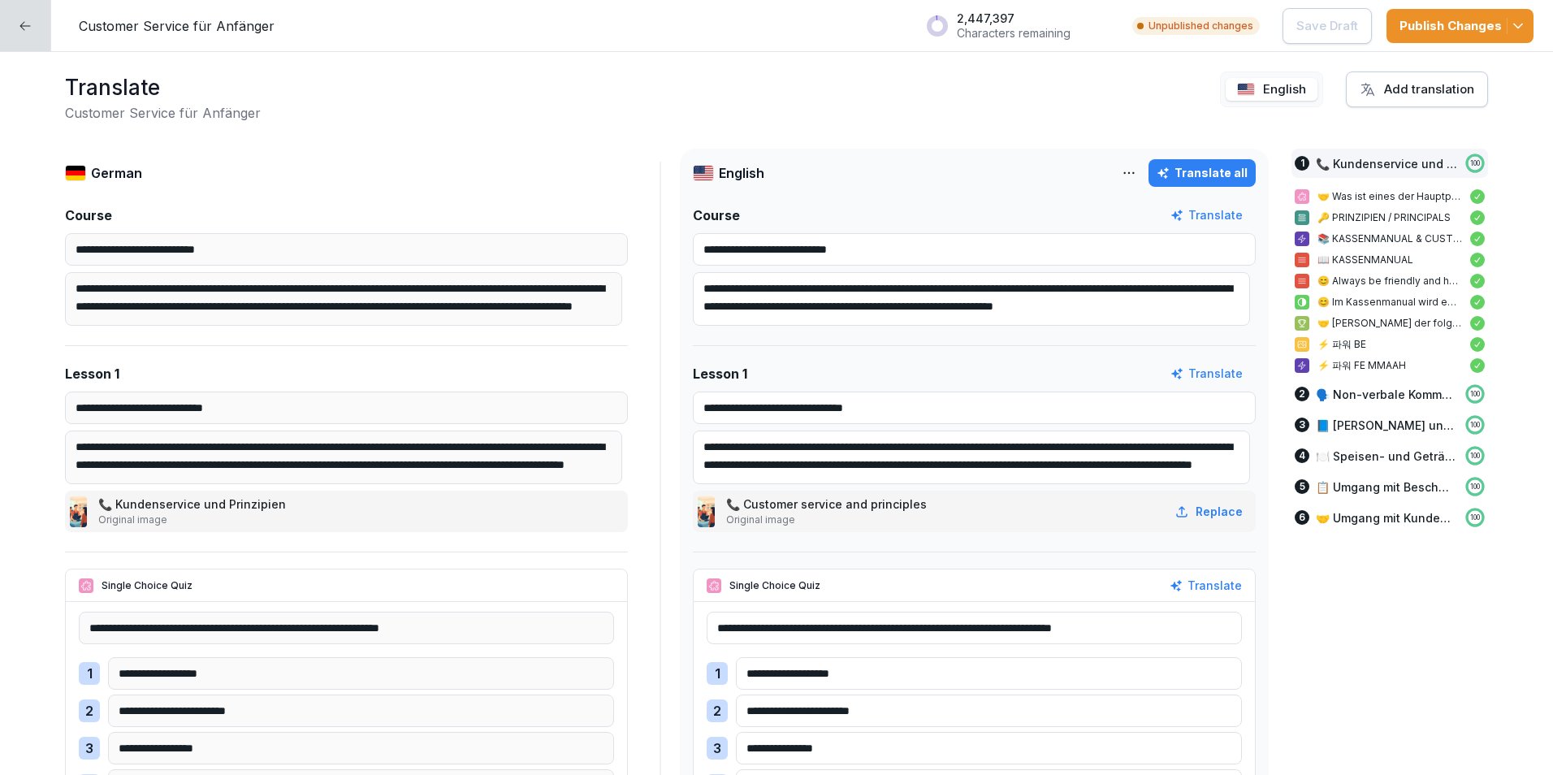
click at [31, 27] on icon at bounding box center [25, 25] width 13 height 13
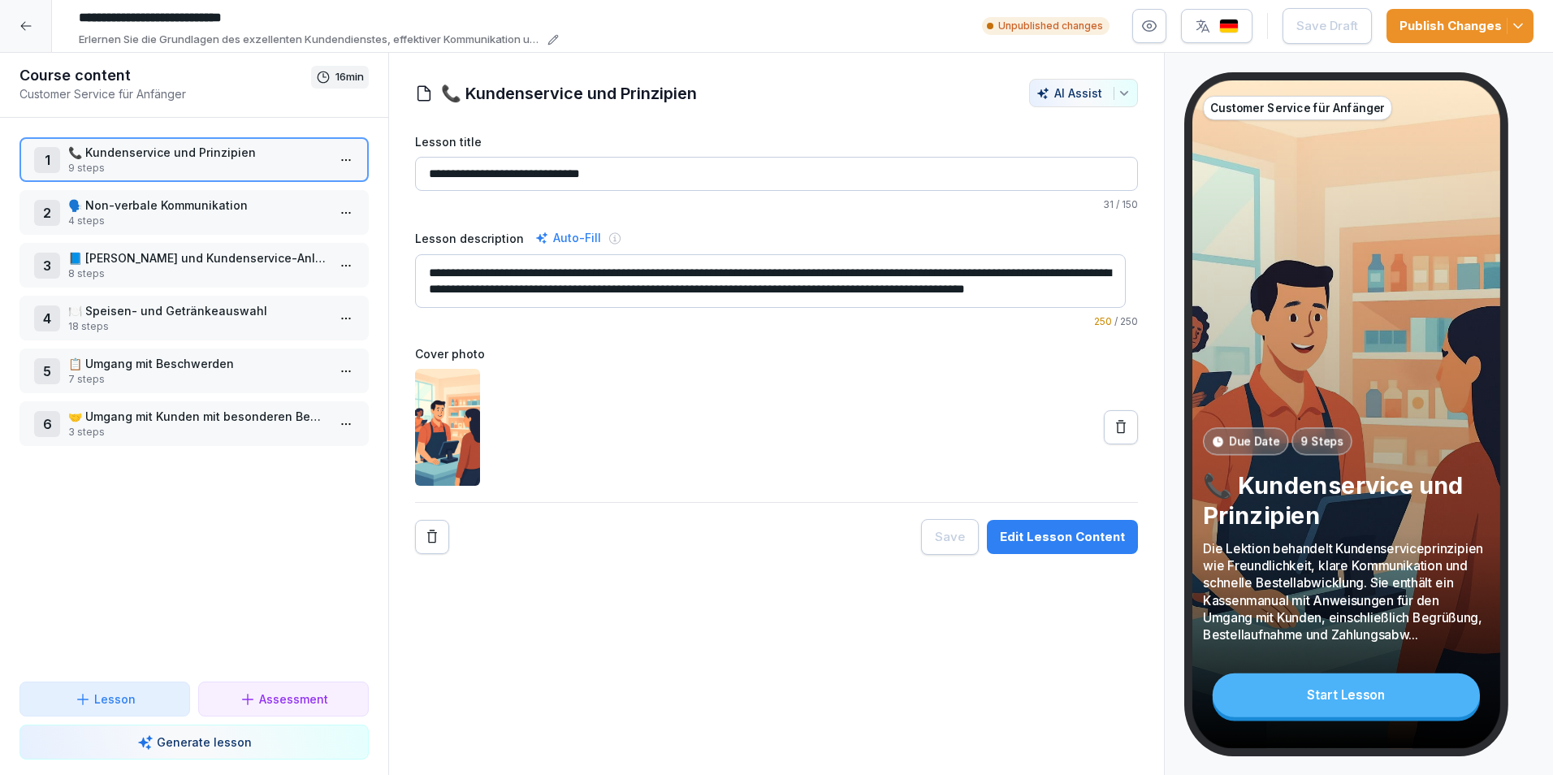
drag, startPoint x: 31, startPoint y: 27, endPoint x: 28, endPoint y: 17, distance: 10.3
click at [28, 17] on div at bounding box center [26, 26] width 52 height 52
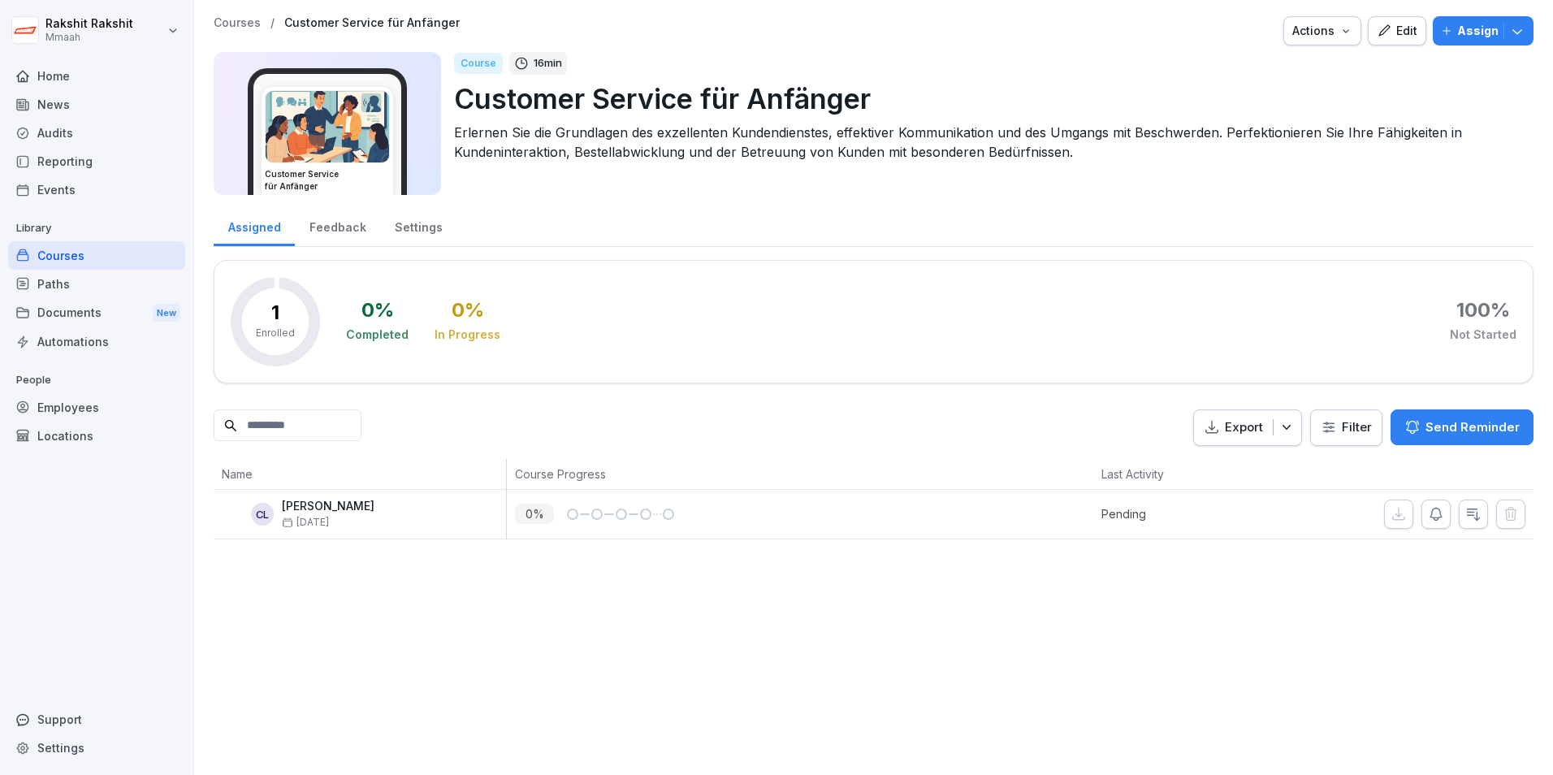
click at [95, 249] on div "Courses" at bounding box center [96, 255] width 177 height 28
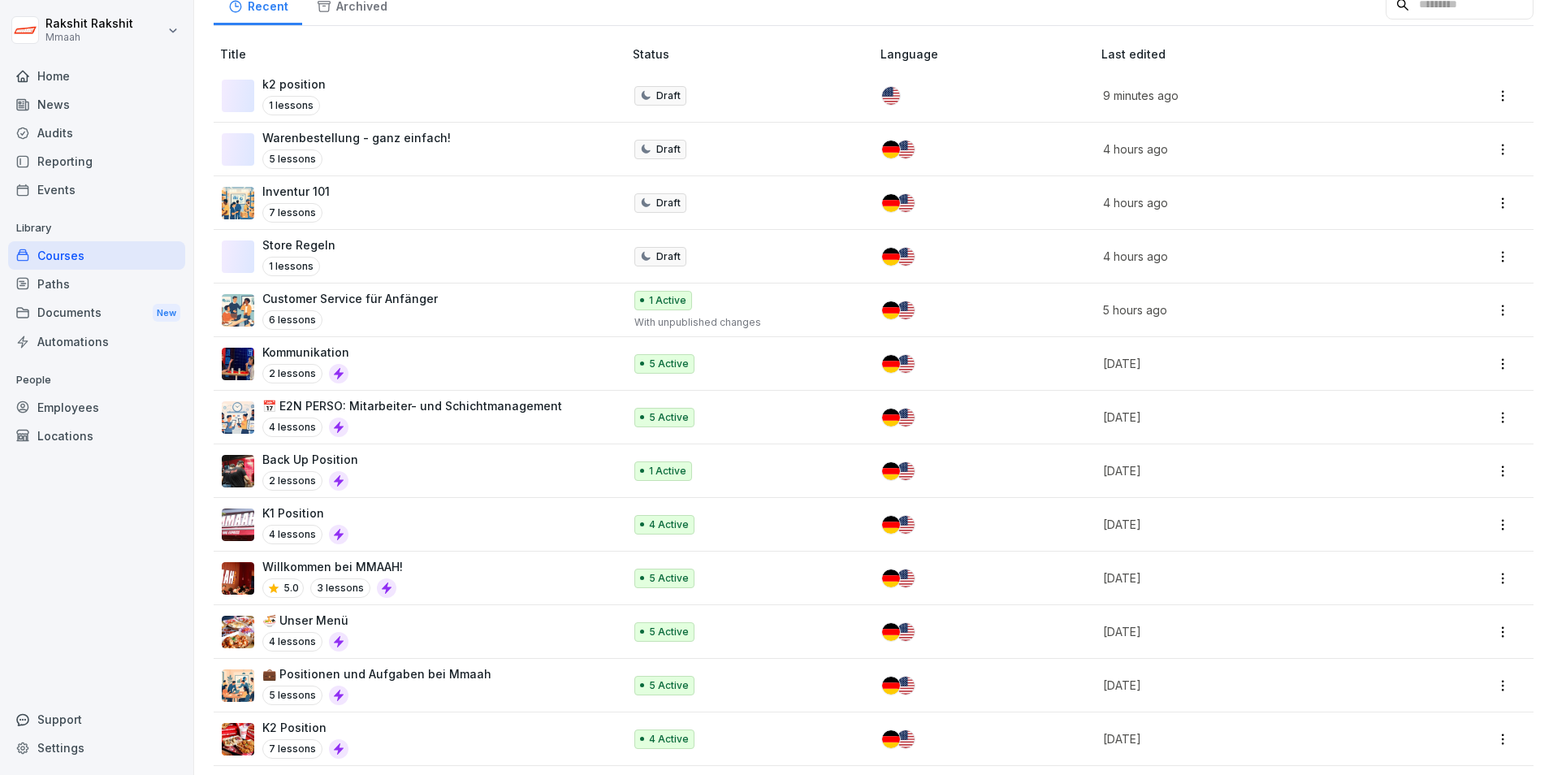
scroll to position [207, 0]
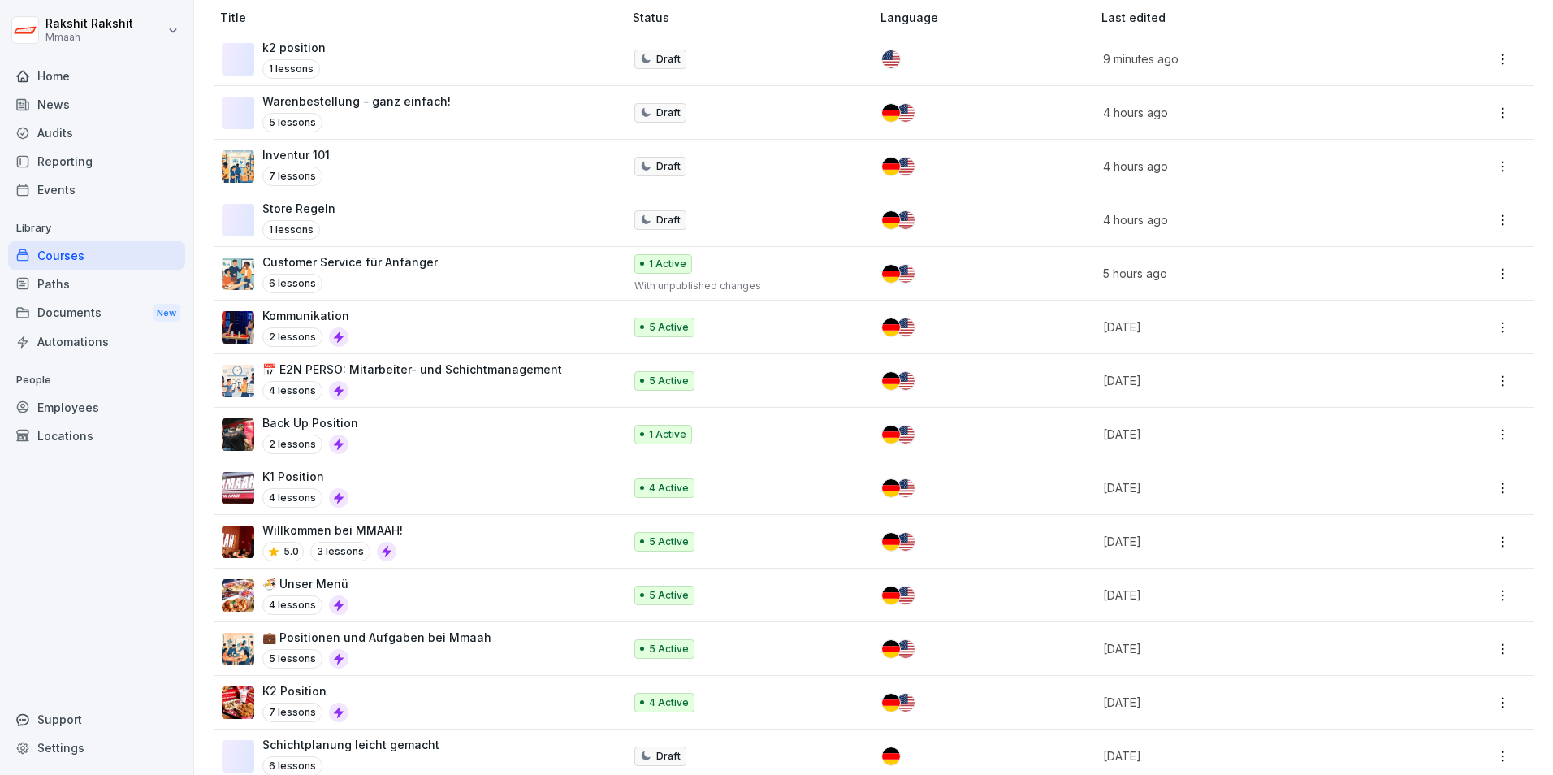
click at [410, 529] on div "Willkommen bei MMAAH! 5.0 3 lessons" at bounding box center [414, 541] width 385 height 40
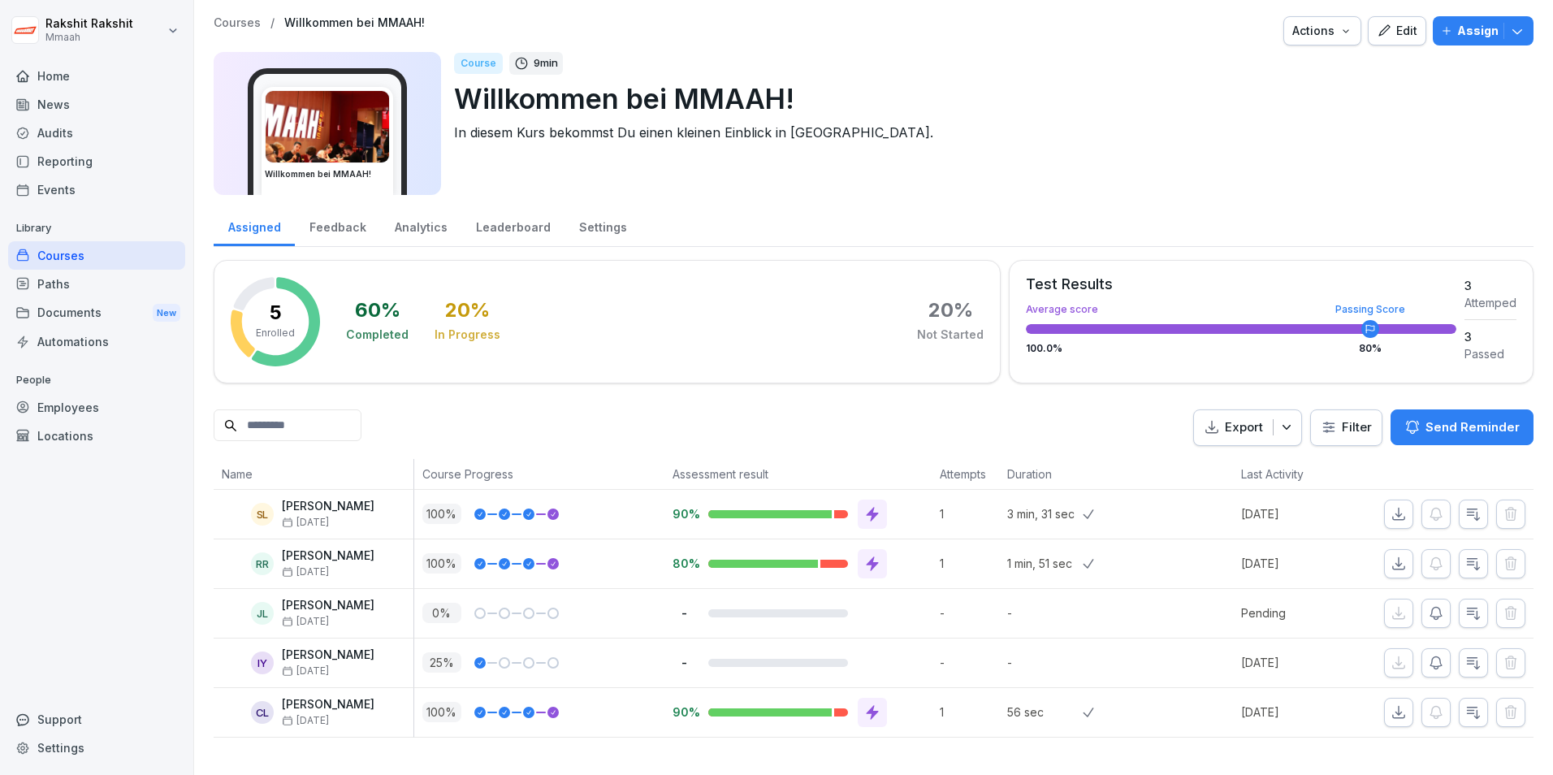
click at [1405, 23] on div "Edit" at bounding box center [1396, 31] width 41 height 18
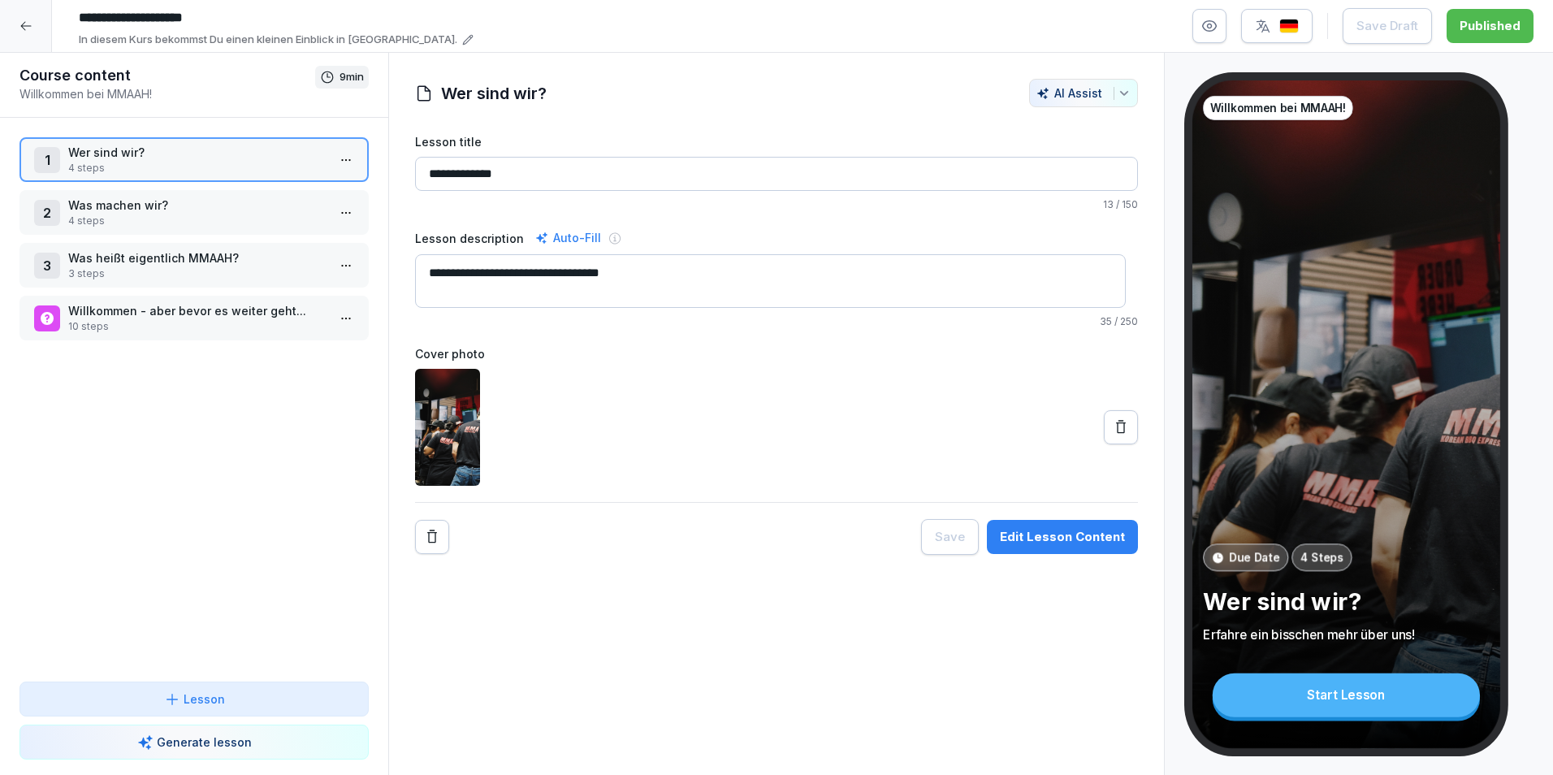
click at [29, 33] on div at bounding box center [26, 26] width 52 height 52
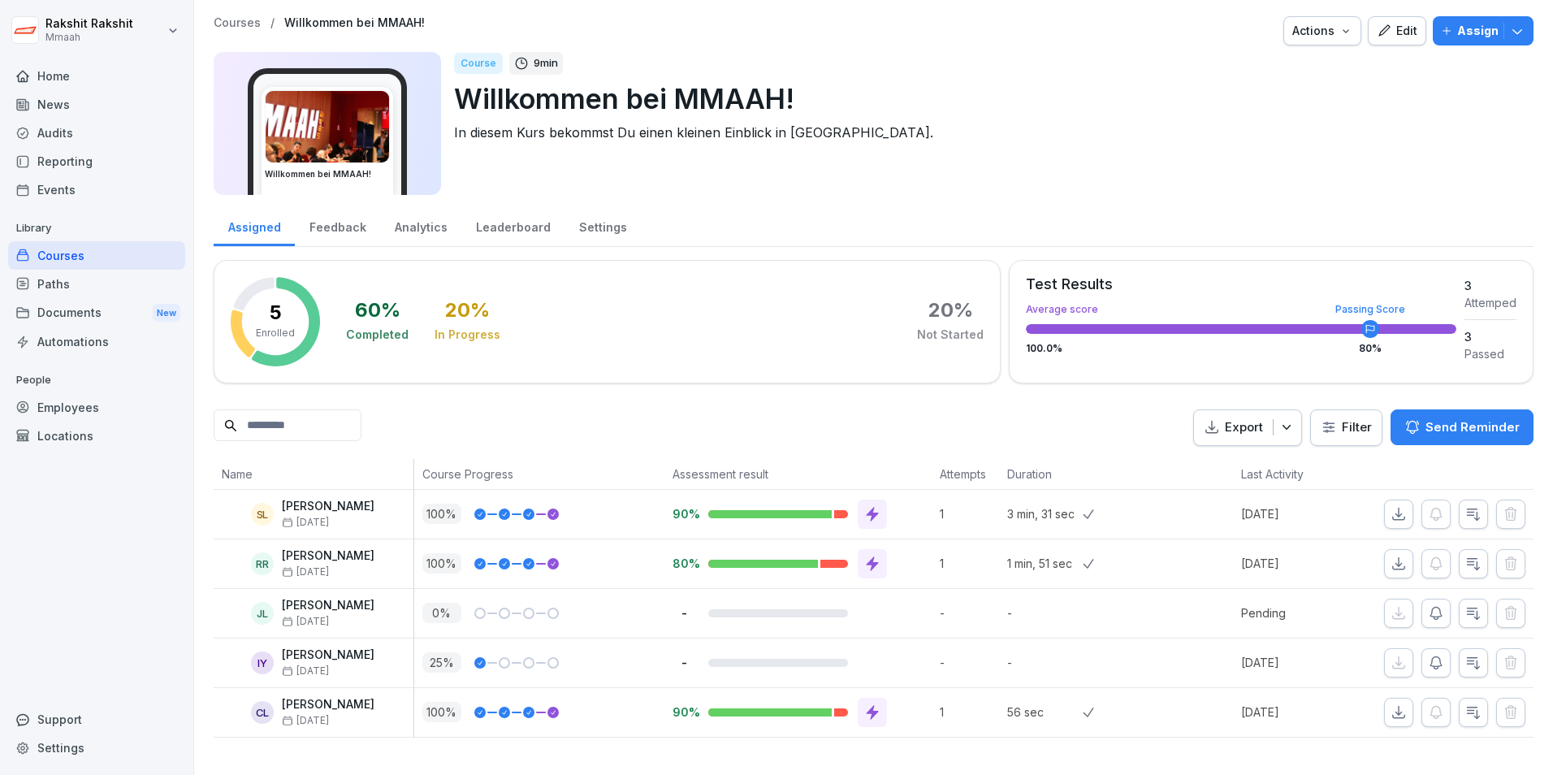
click at [71, 248] on div "Courses" at bounding box center [96, 255] width 177 height 28
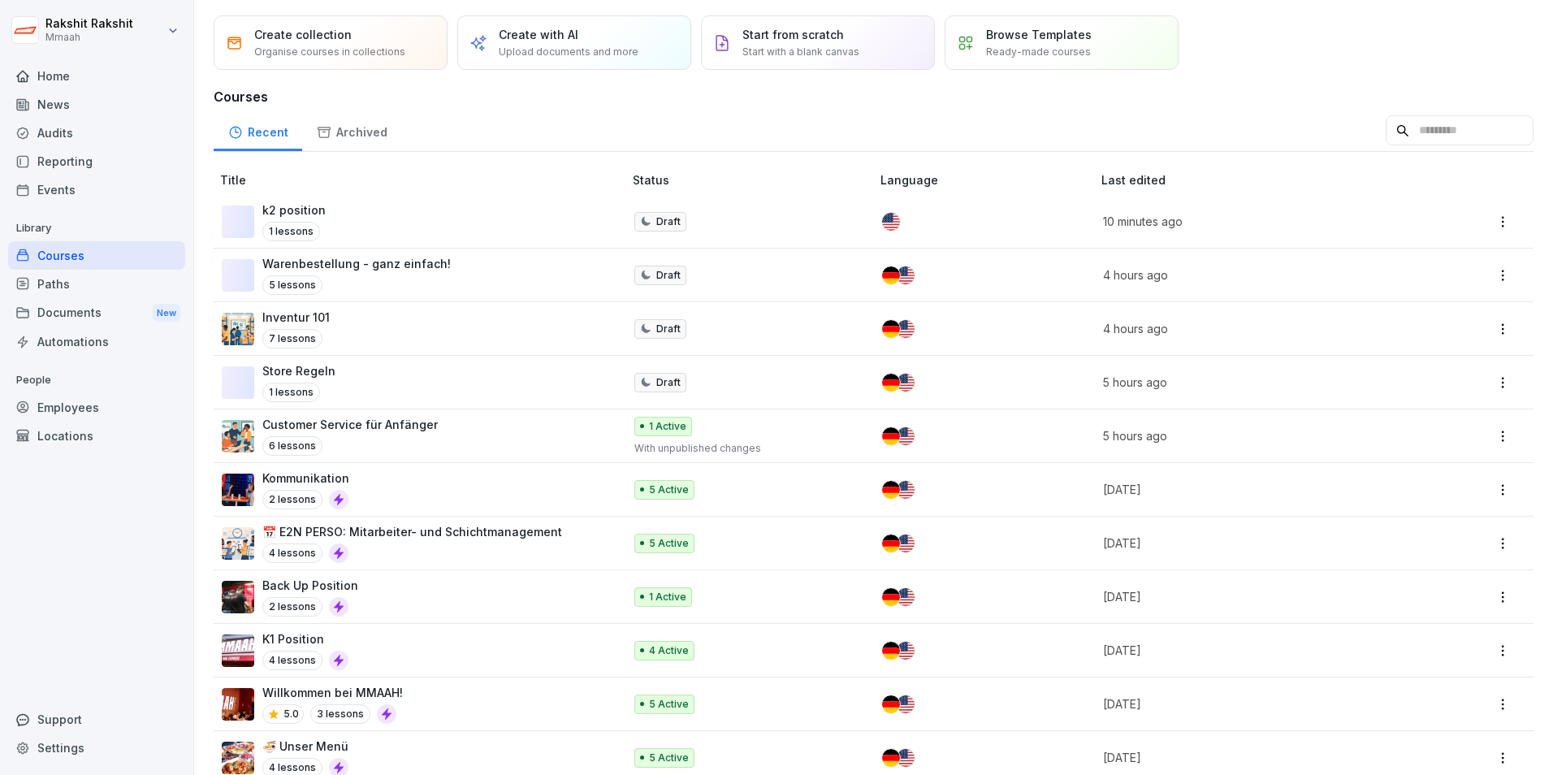
scroll to position [162, 0]
